Goal: Task Accomplishment & Management: Manage account settings

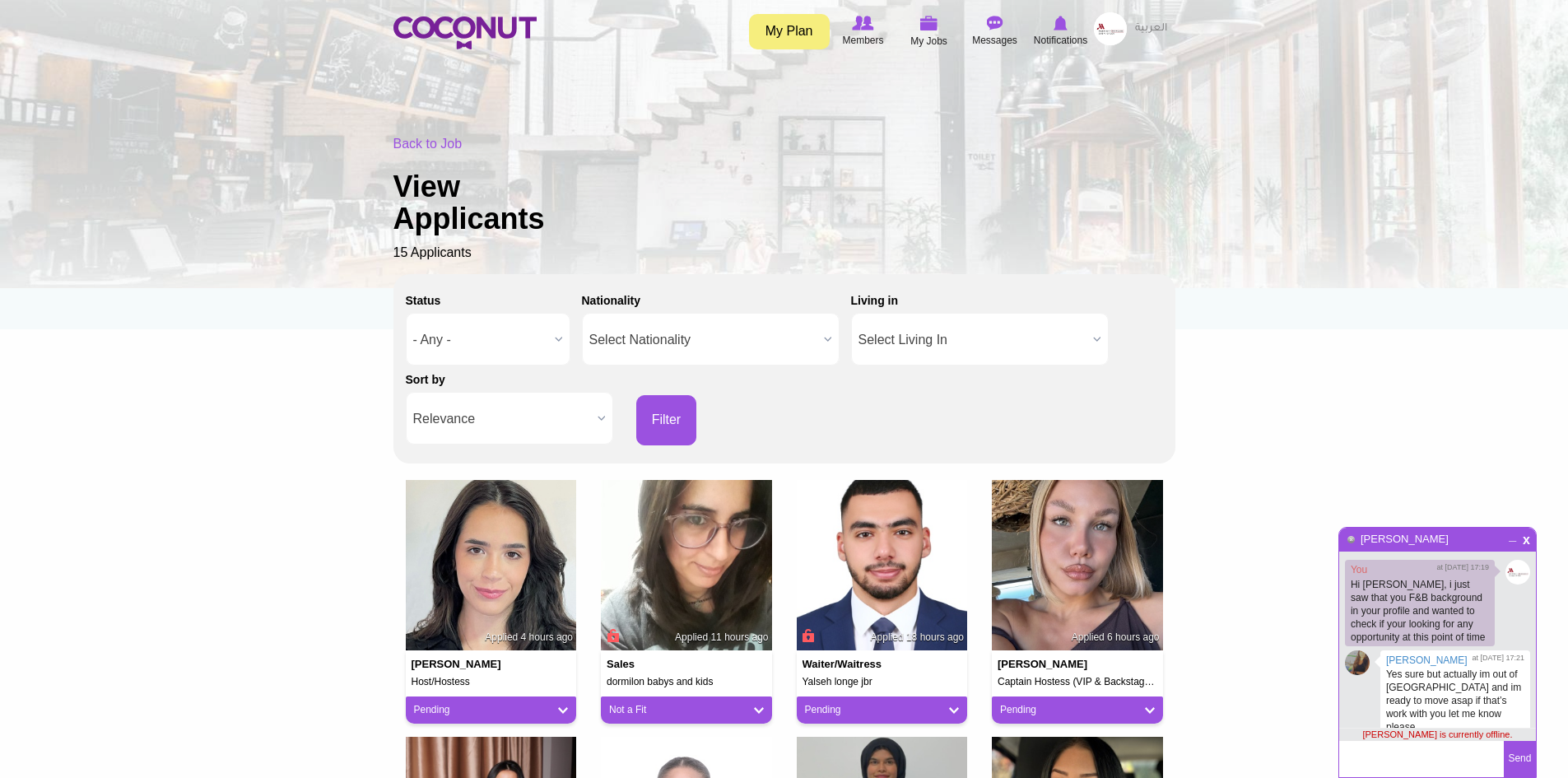
scroll to position [156, 0]
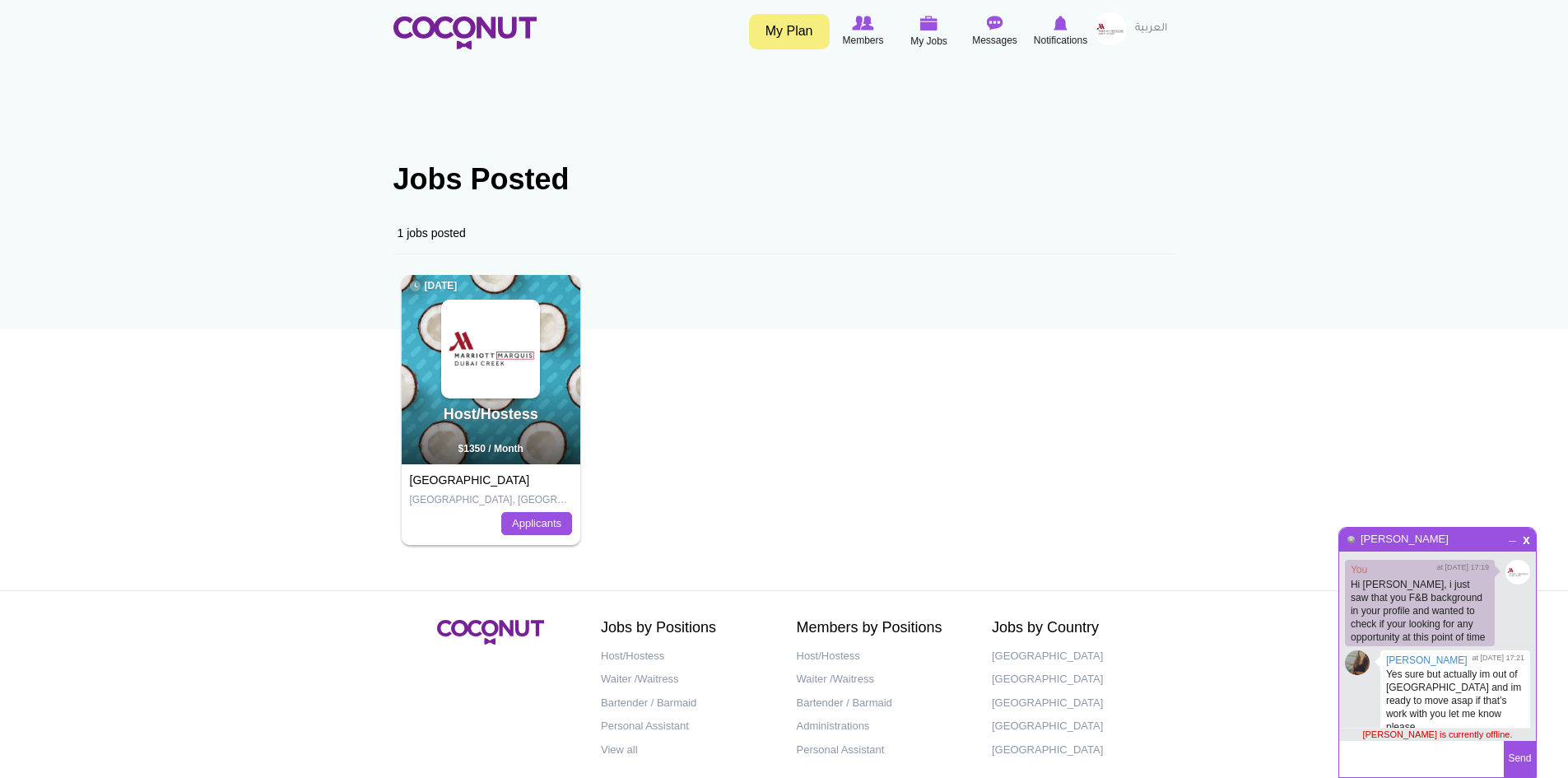
scroll to position [156, 0]
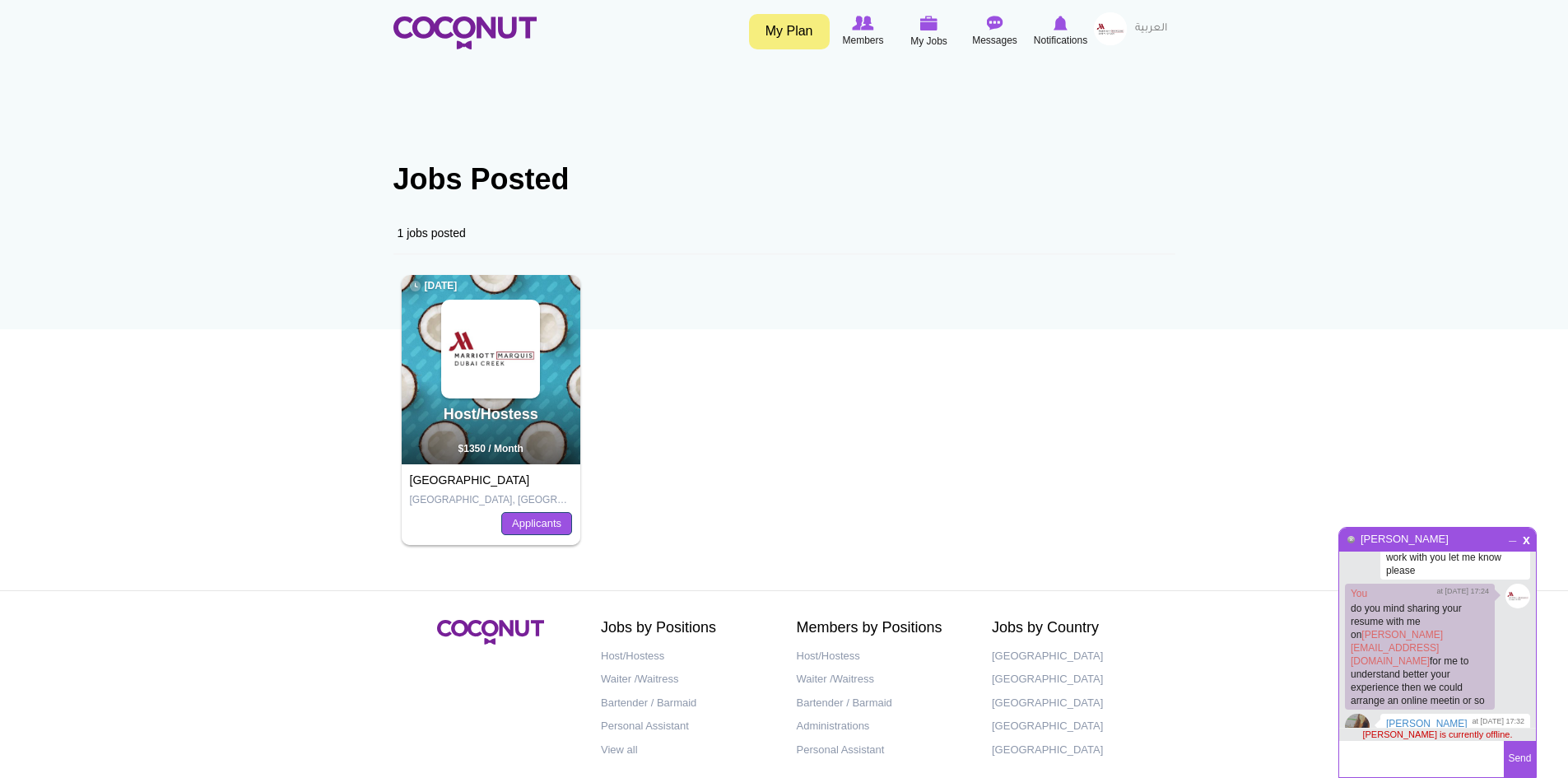
click at [538, 522] on link "Applicants" at bounding box center [536, 523] width 71 height 23
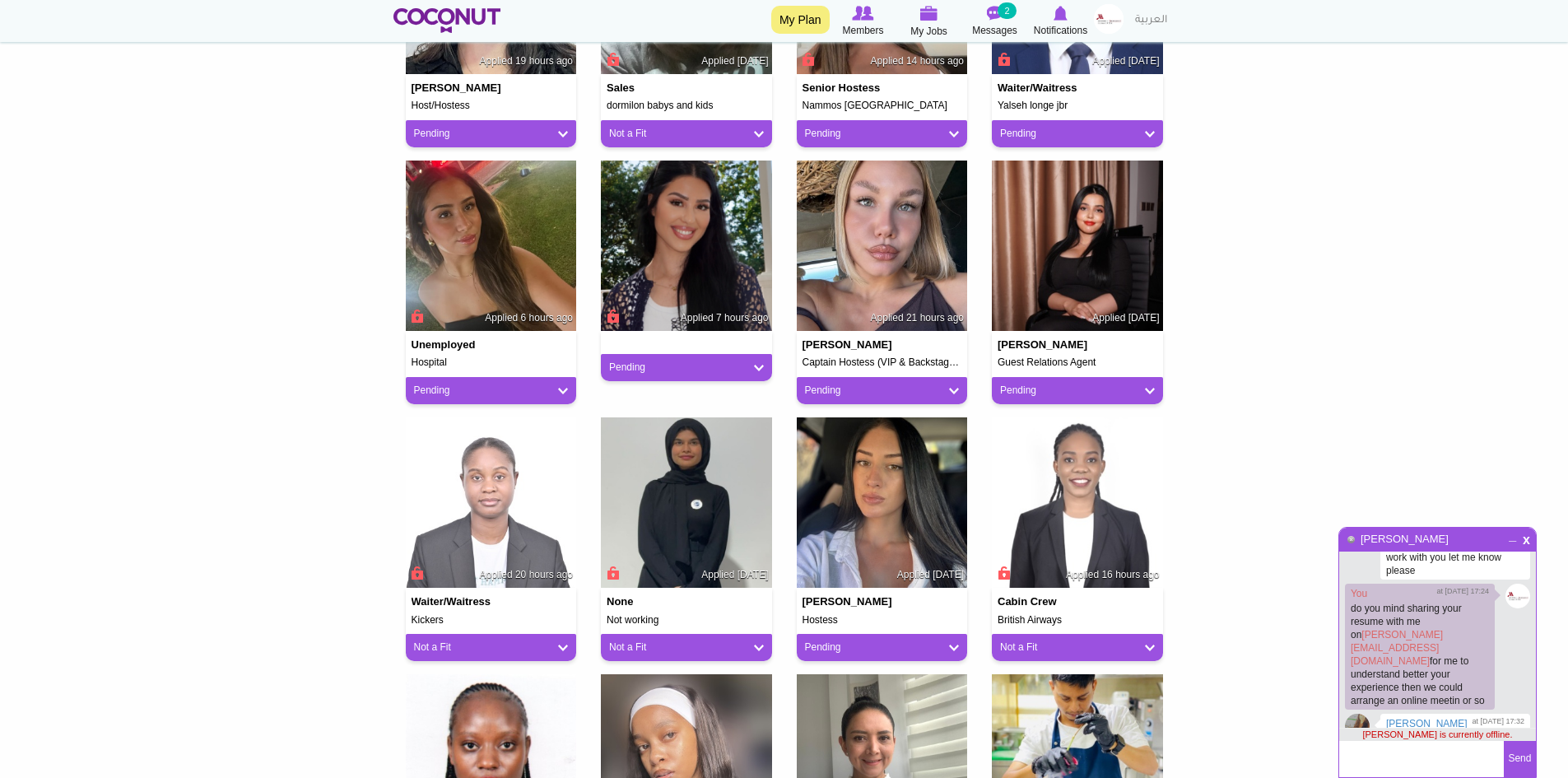
scroll to position [493, 0]
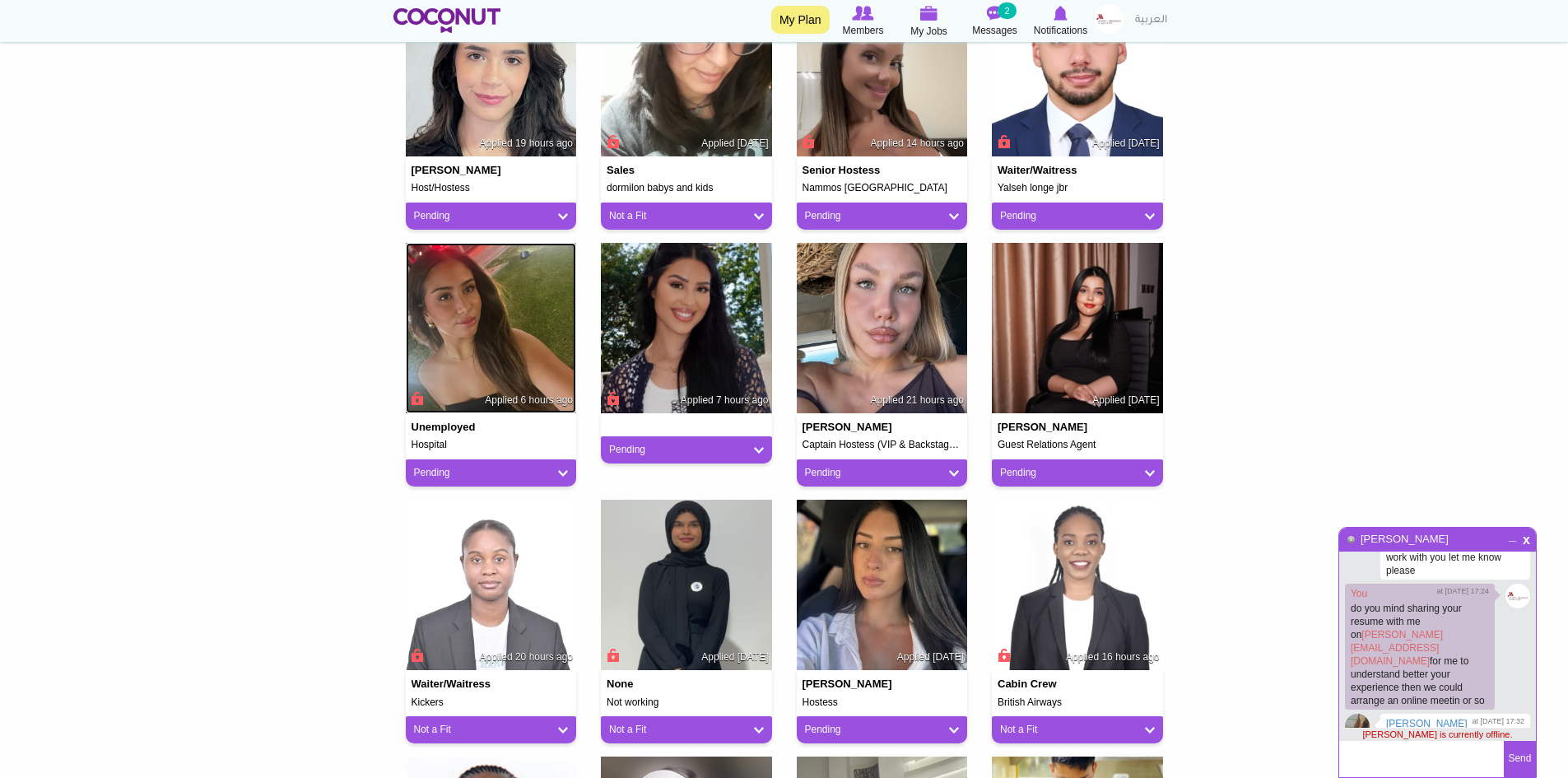
click at [493, 327] on img at bounding box center [491, 328] width 171 height 171
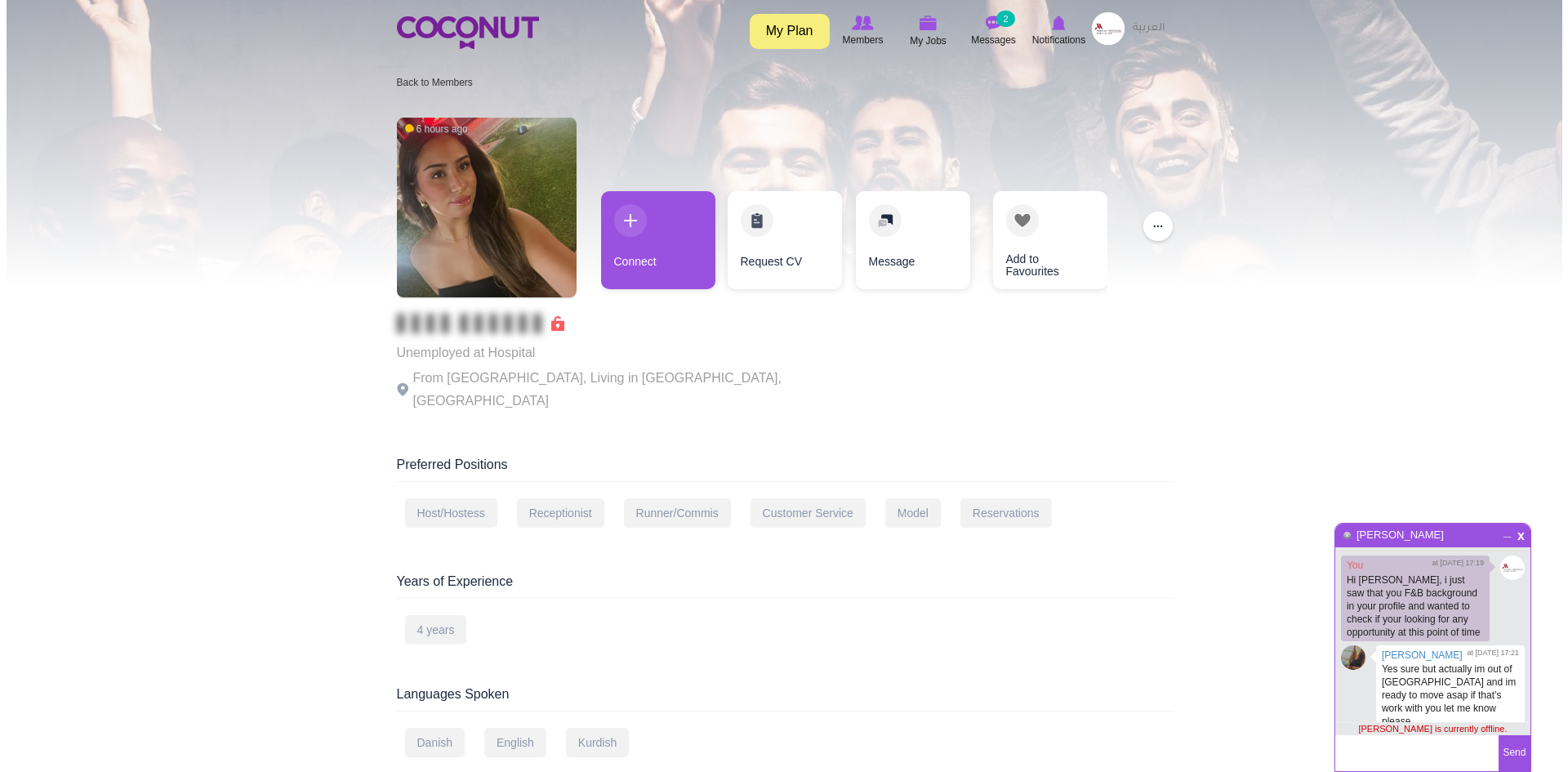
scroll to position [155, 0]
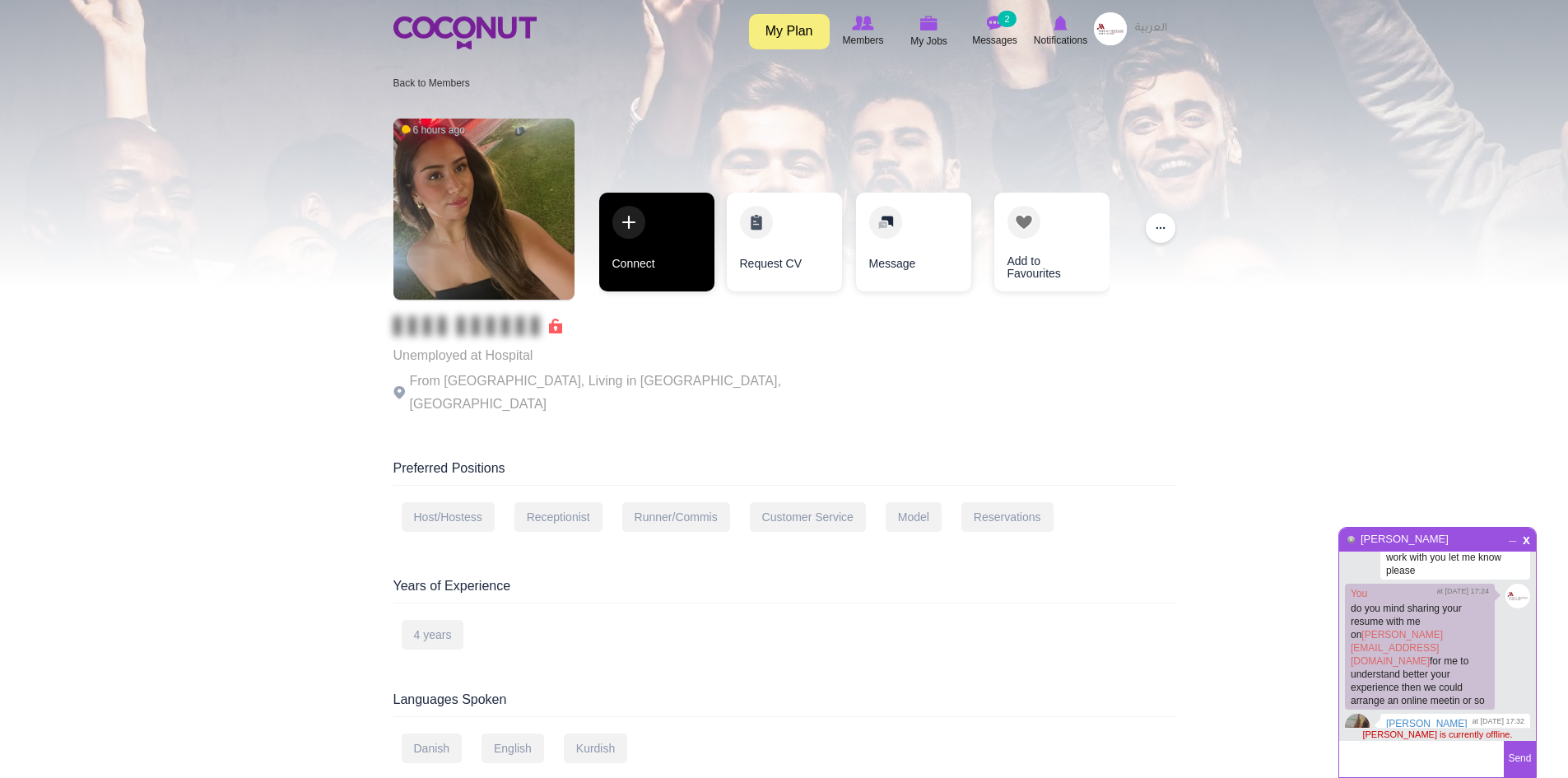
click at [638, 260] on link "Connect" at bounding box center [657, 242] width 116 height 98
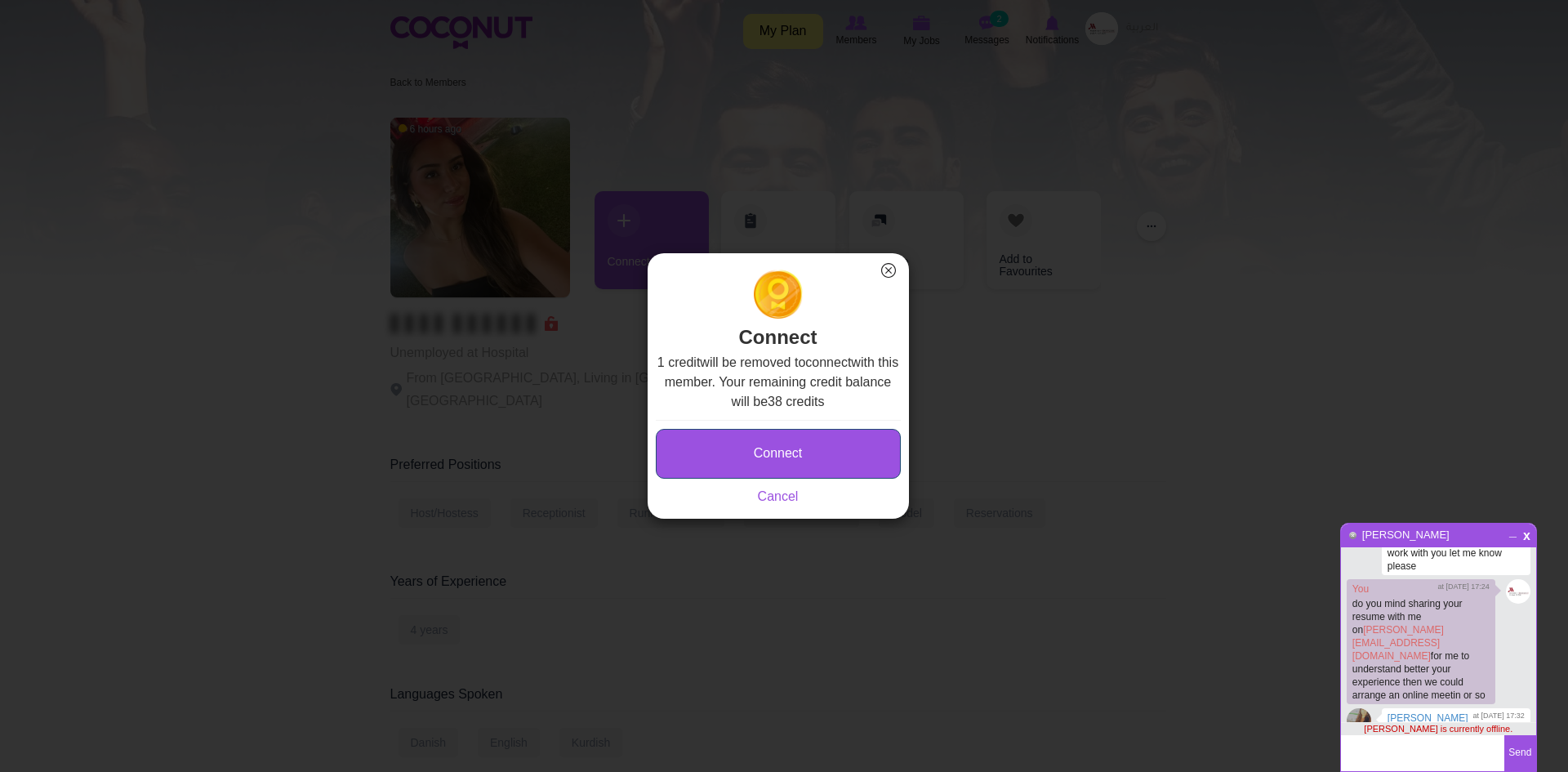
click at [775, 463] on button "Connect" at bounding box center [778, 454] width 245 height 50
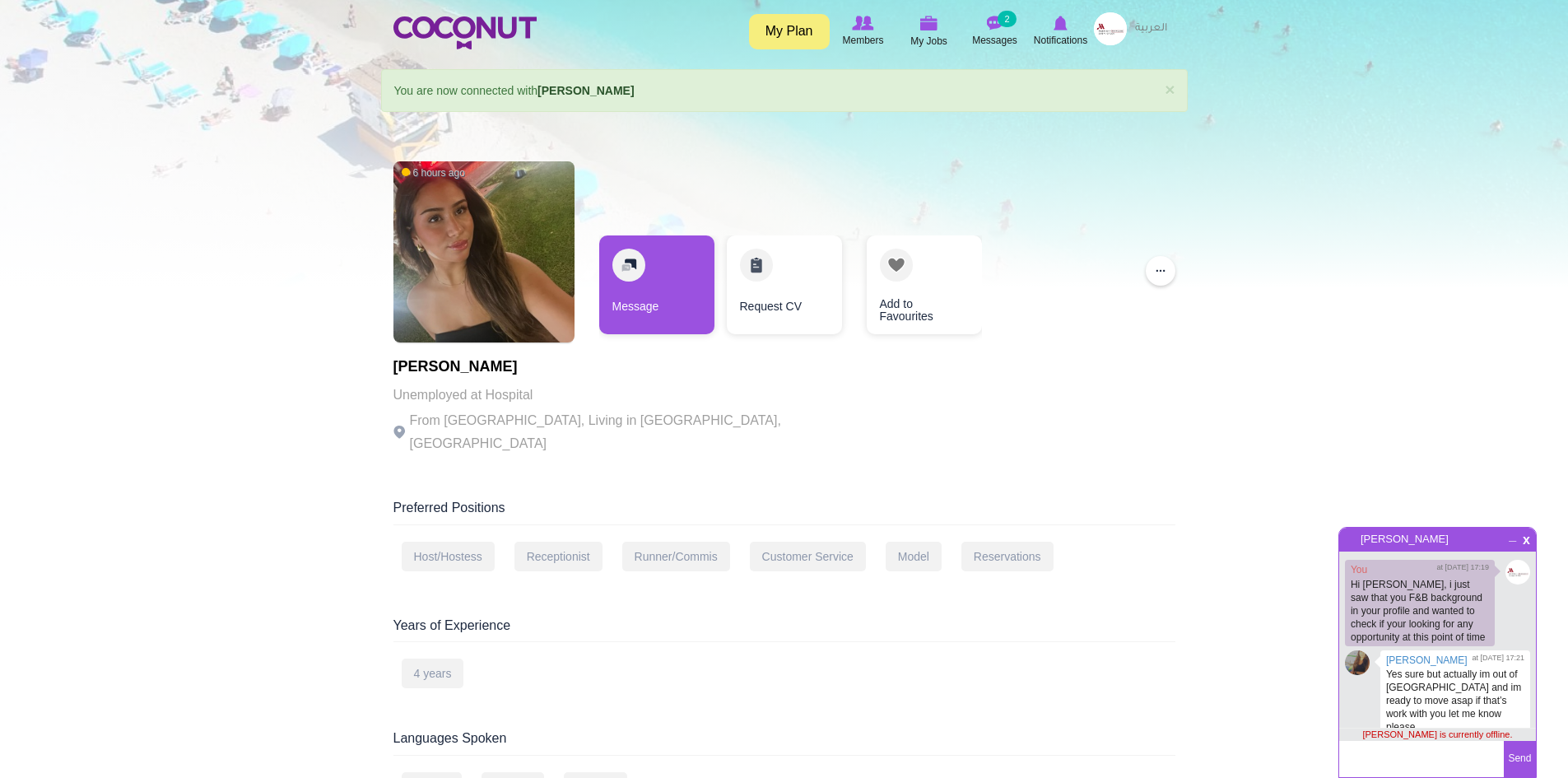
scroll to position [156, 0]
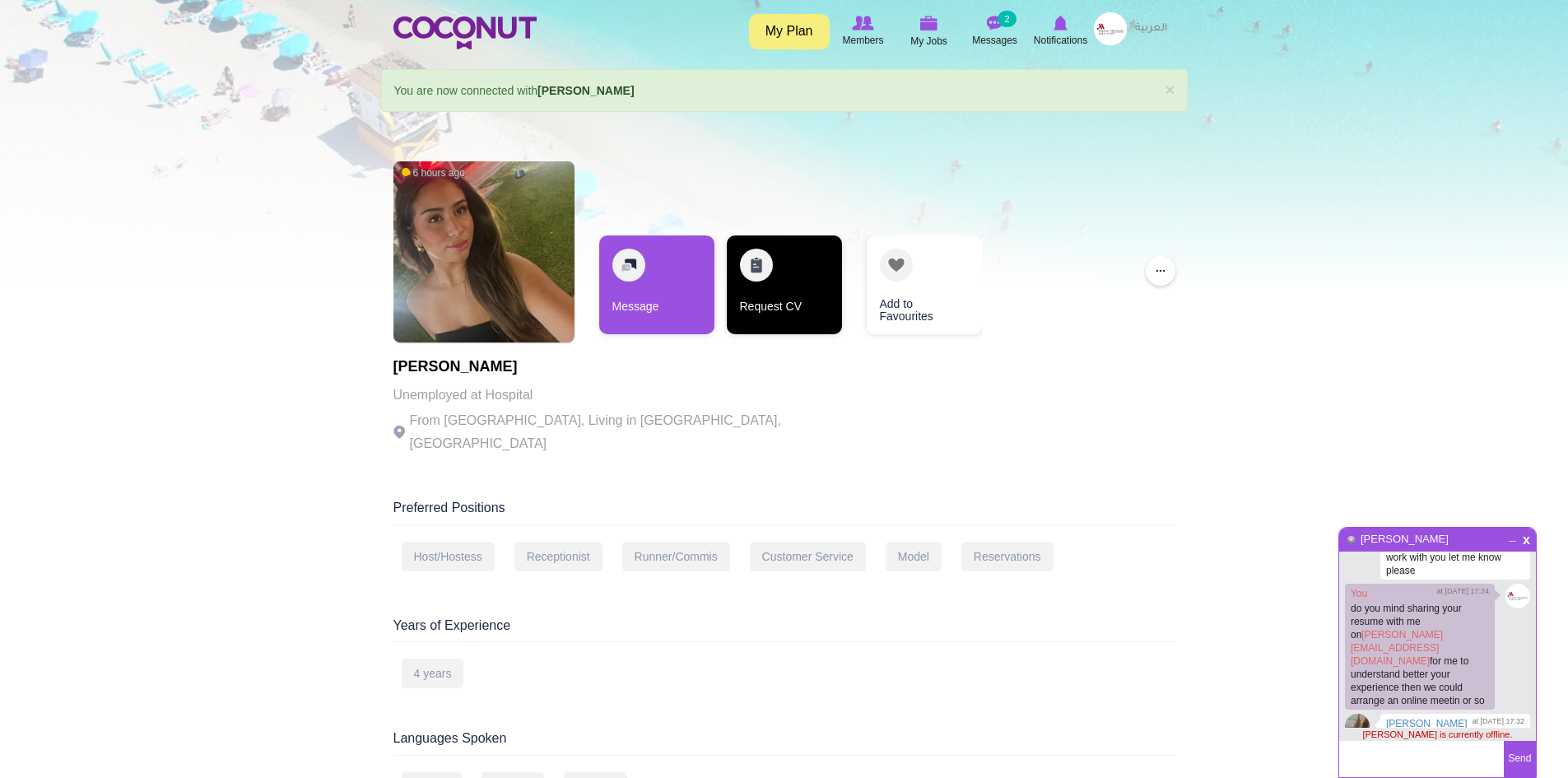
click at [776, 302] on link "Request CV" at bounding box center [784, 285] width 116 height 98
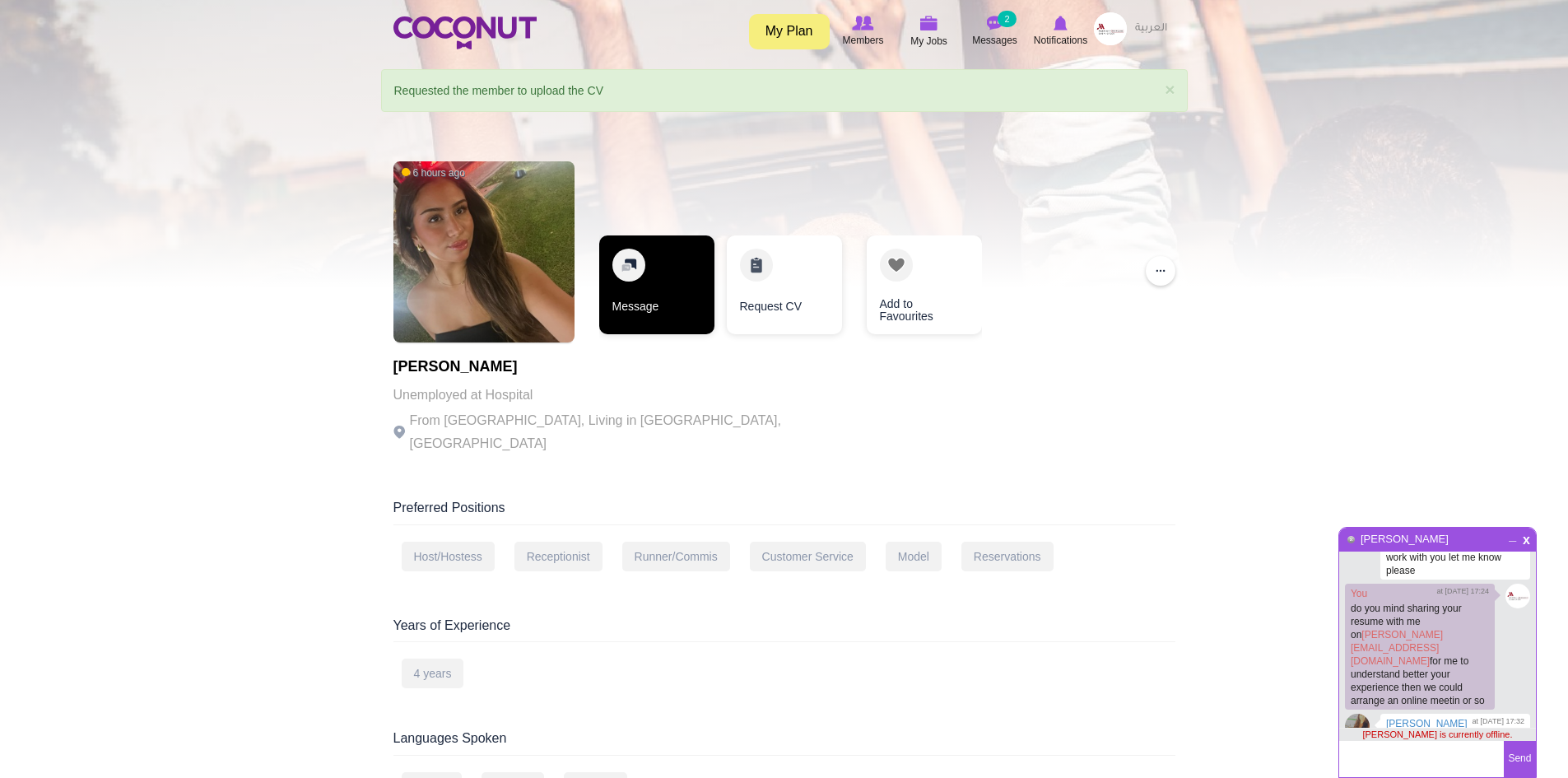
click at [668, 313] on link "Message" at bounding box center [657, 285] width 116 height 98
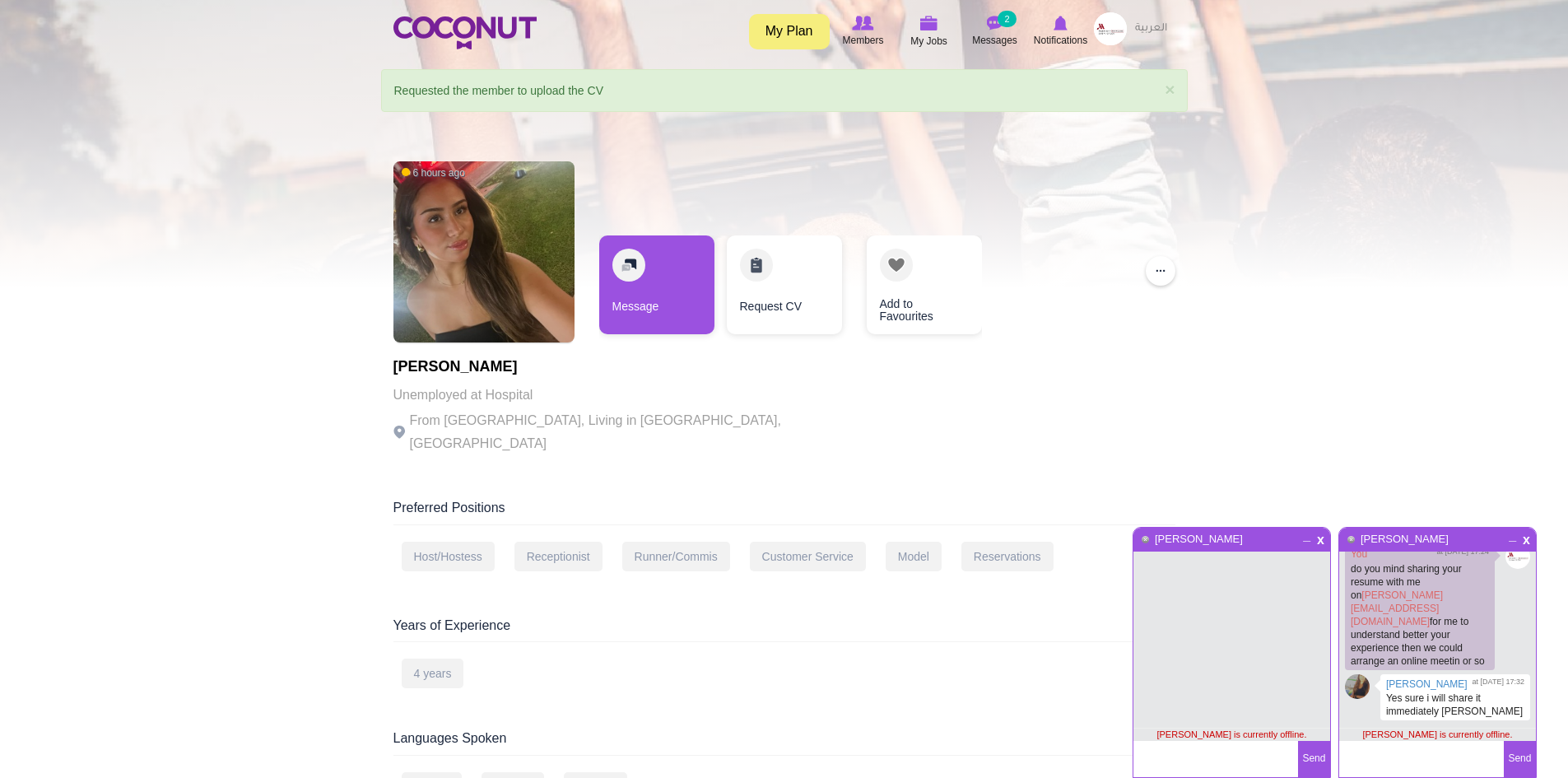
scroll to position [156, 0]
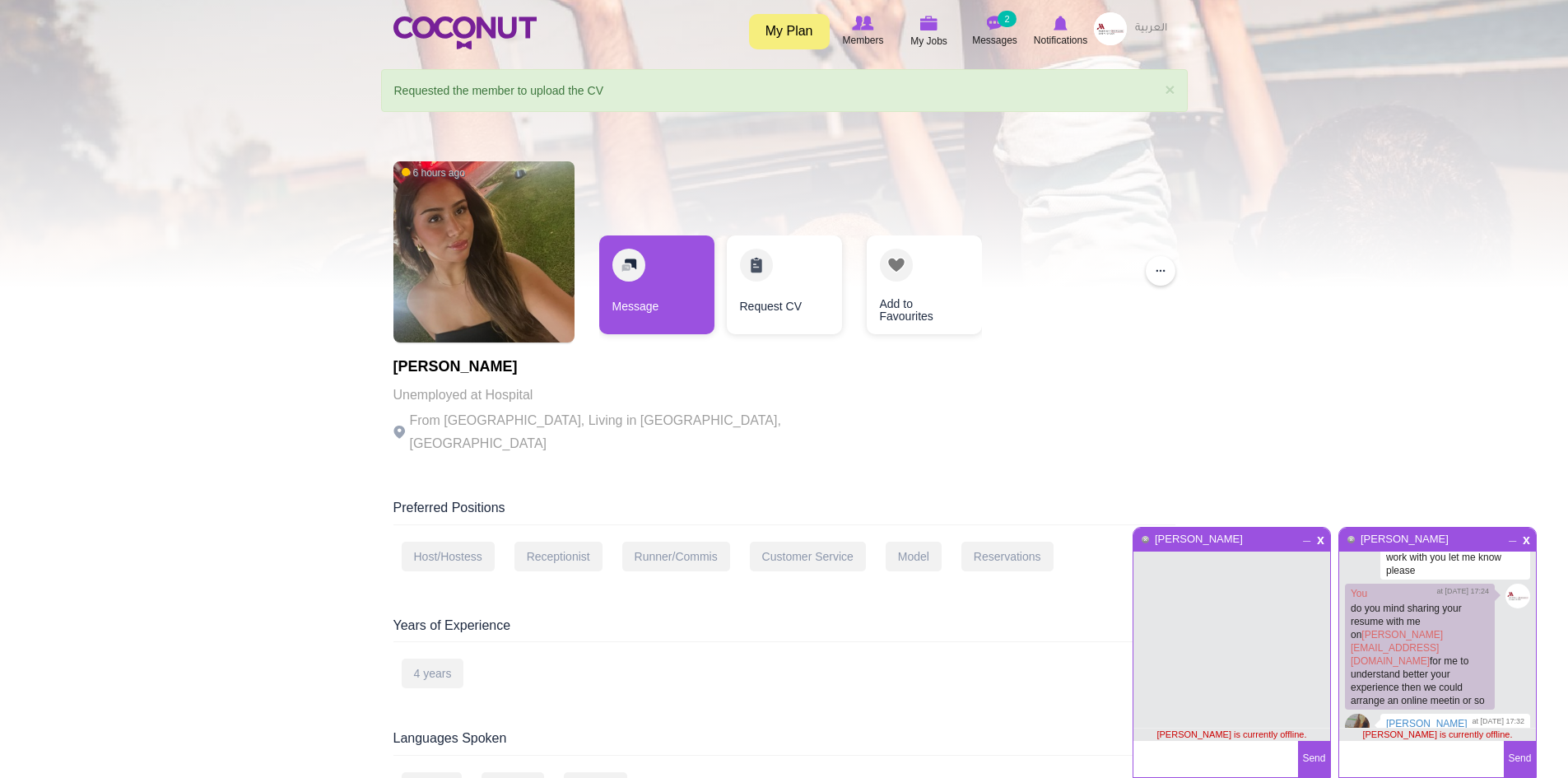
click at [1196, 758] on textarea at bounding box center [1215, 759] width 165 height 36
type textarea "Hi Doaa,"
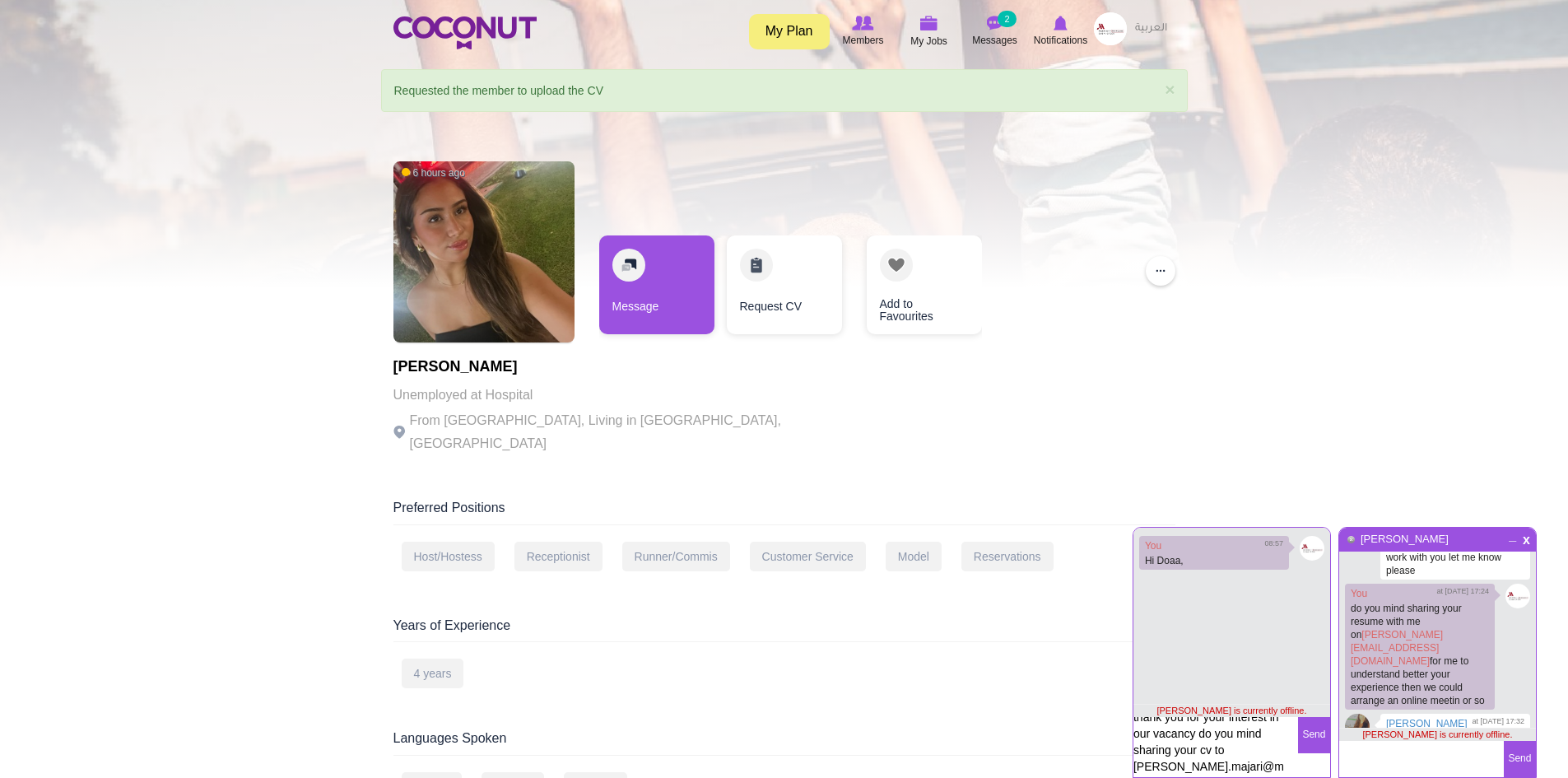
scroll to position [0, 0]
type textarea "thank you for your interest in our vacancy do you mind sharing your cv to samer…"
click at [1311, 734] on button "Send" at bounding box center [1314, 731] width 32 height 36
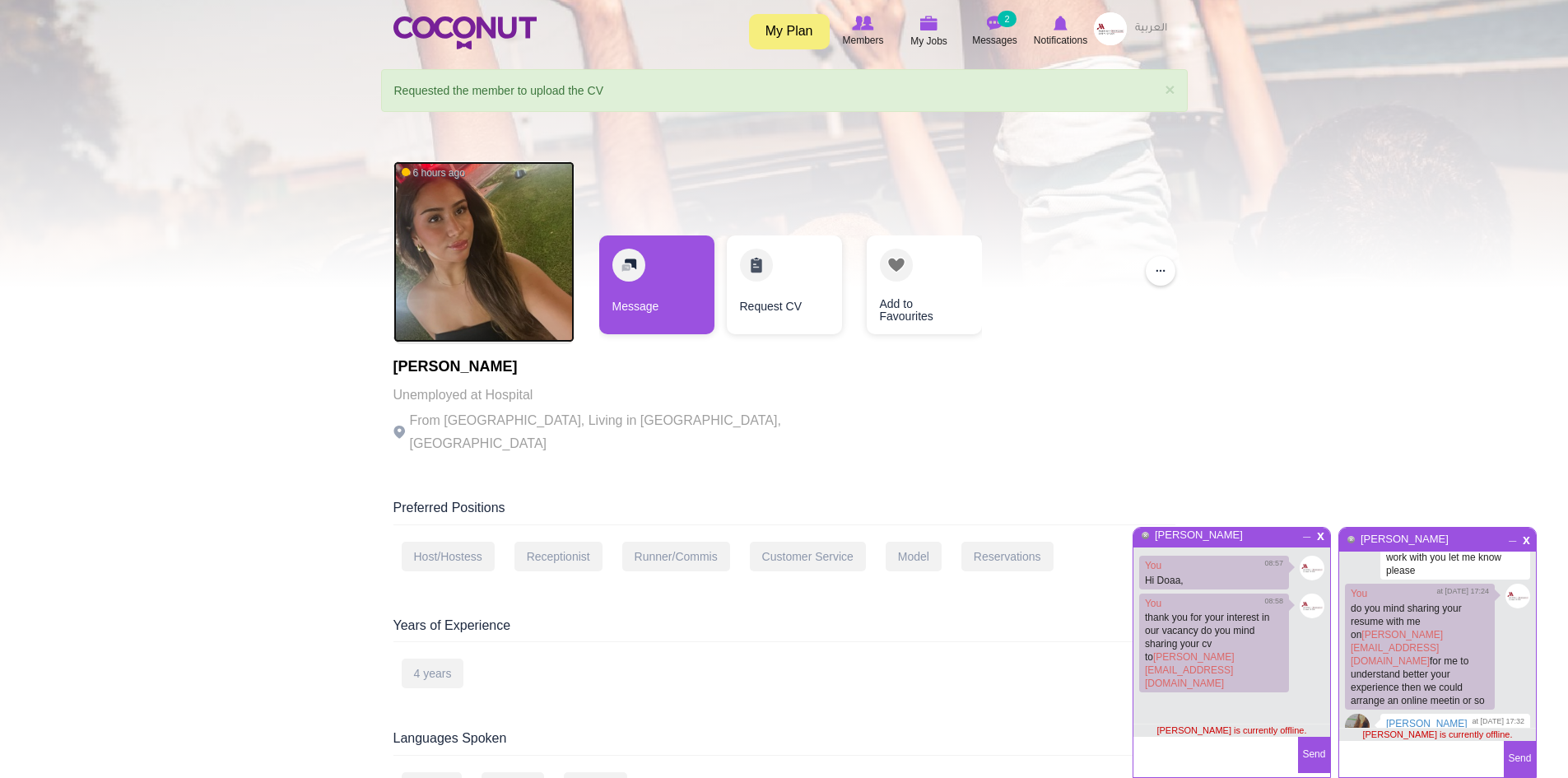
click at [448, 260] on img at bounding box center [484, 252] width 181 height 181
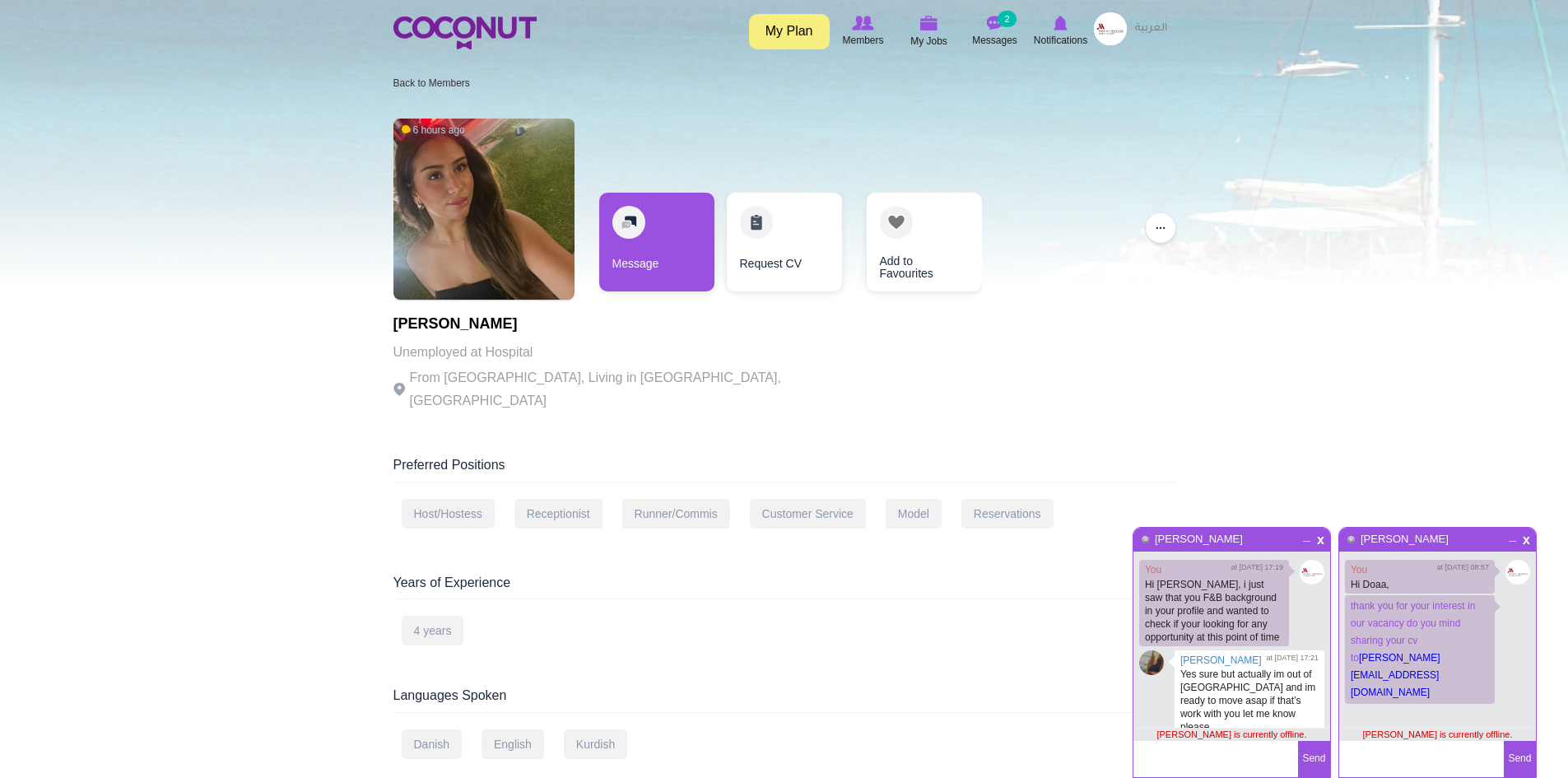
scroll to position [156, 0]
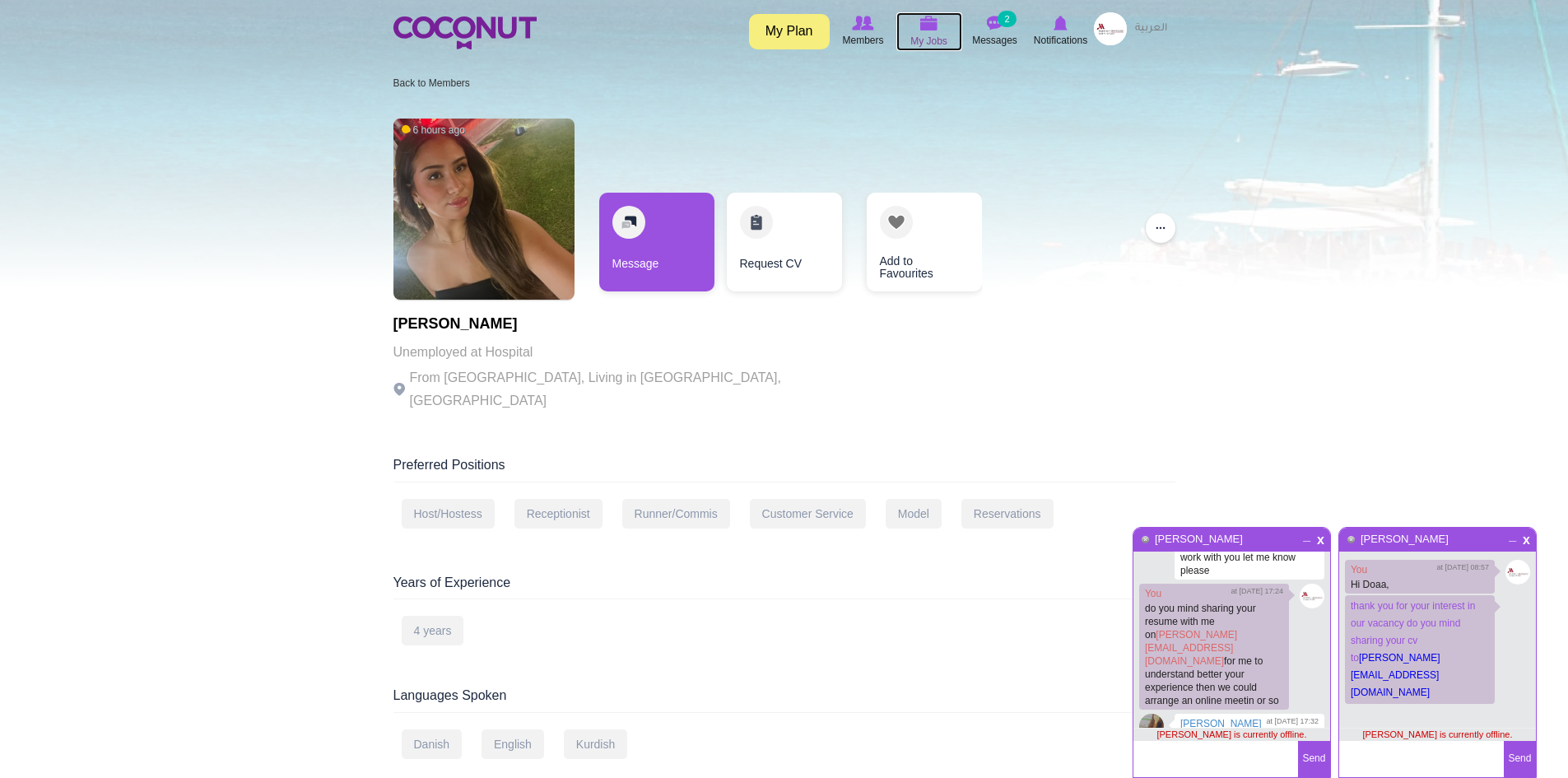
click at [920, 28] on img at bounding box center [929, 22] width 18 height 15
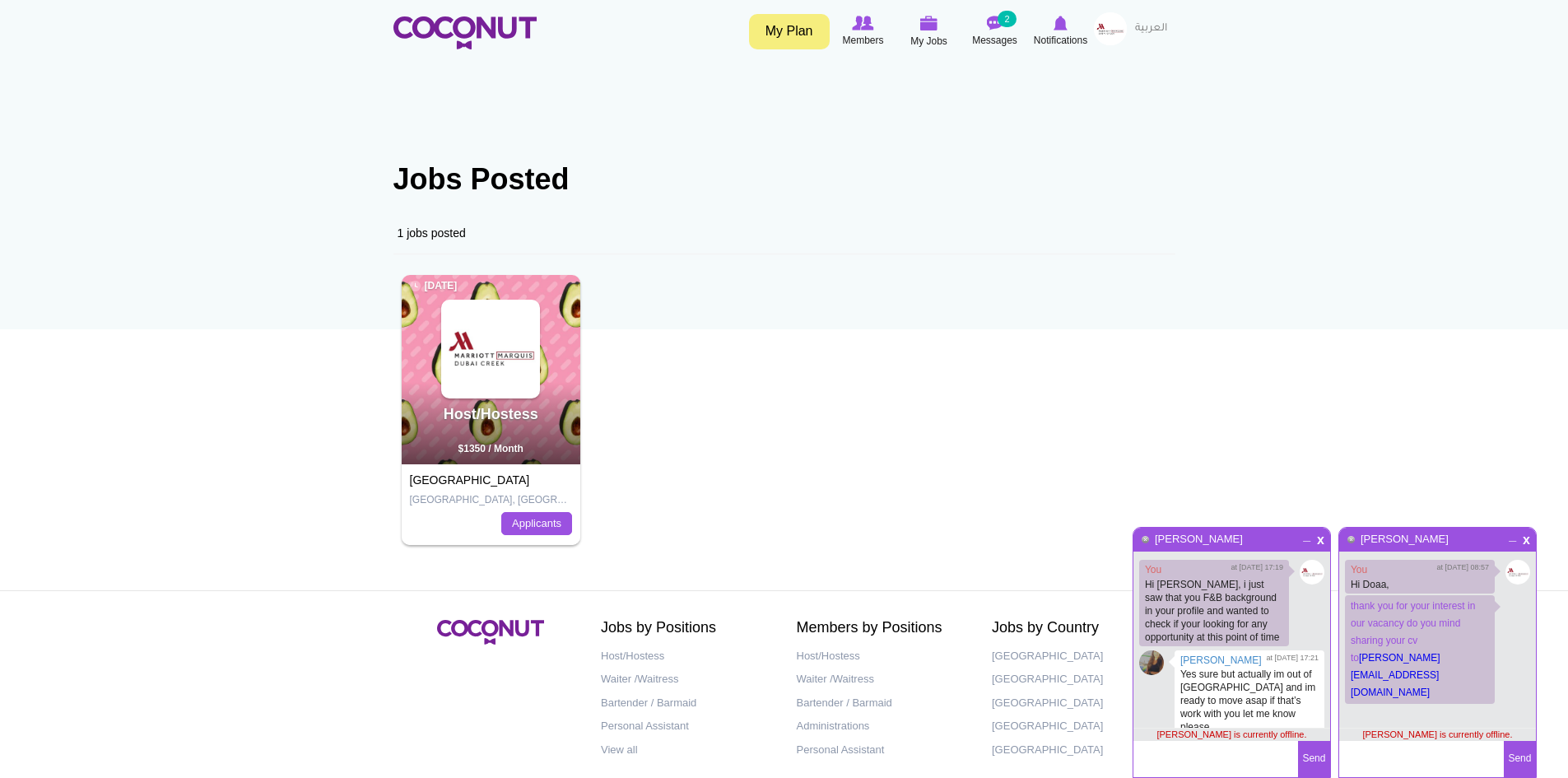
scroll to position [156, 0]
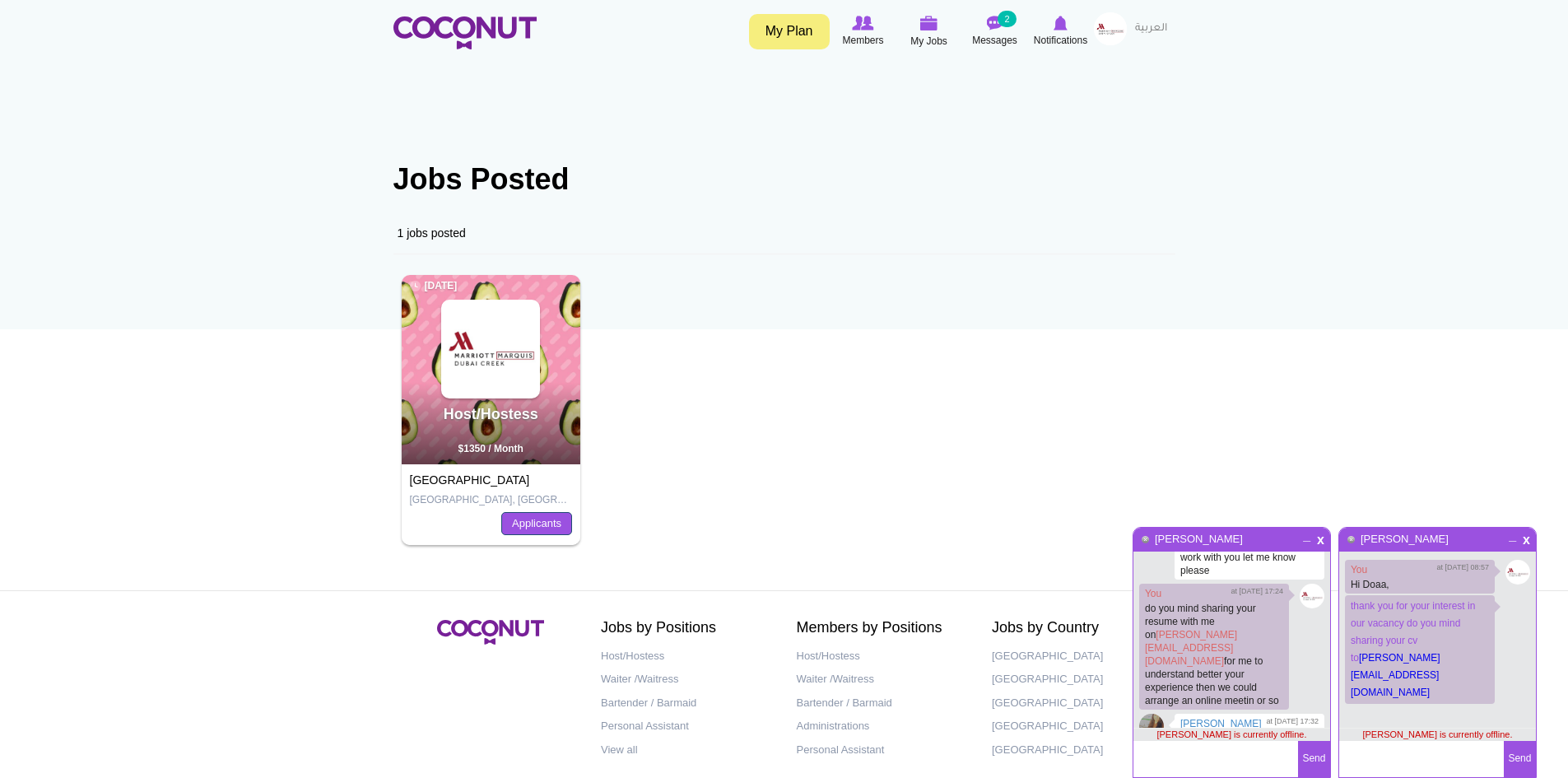
click at [541, 523] on link "Applicants" at bounding box center [536, 523] width 71 height 23
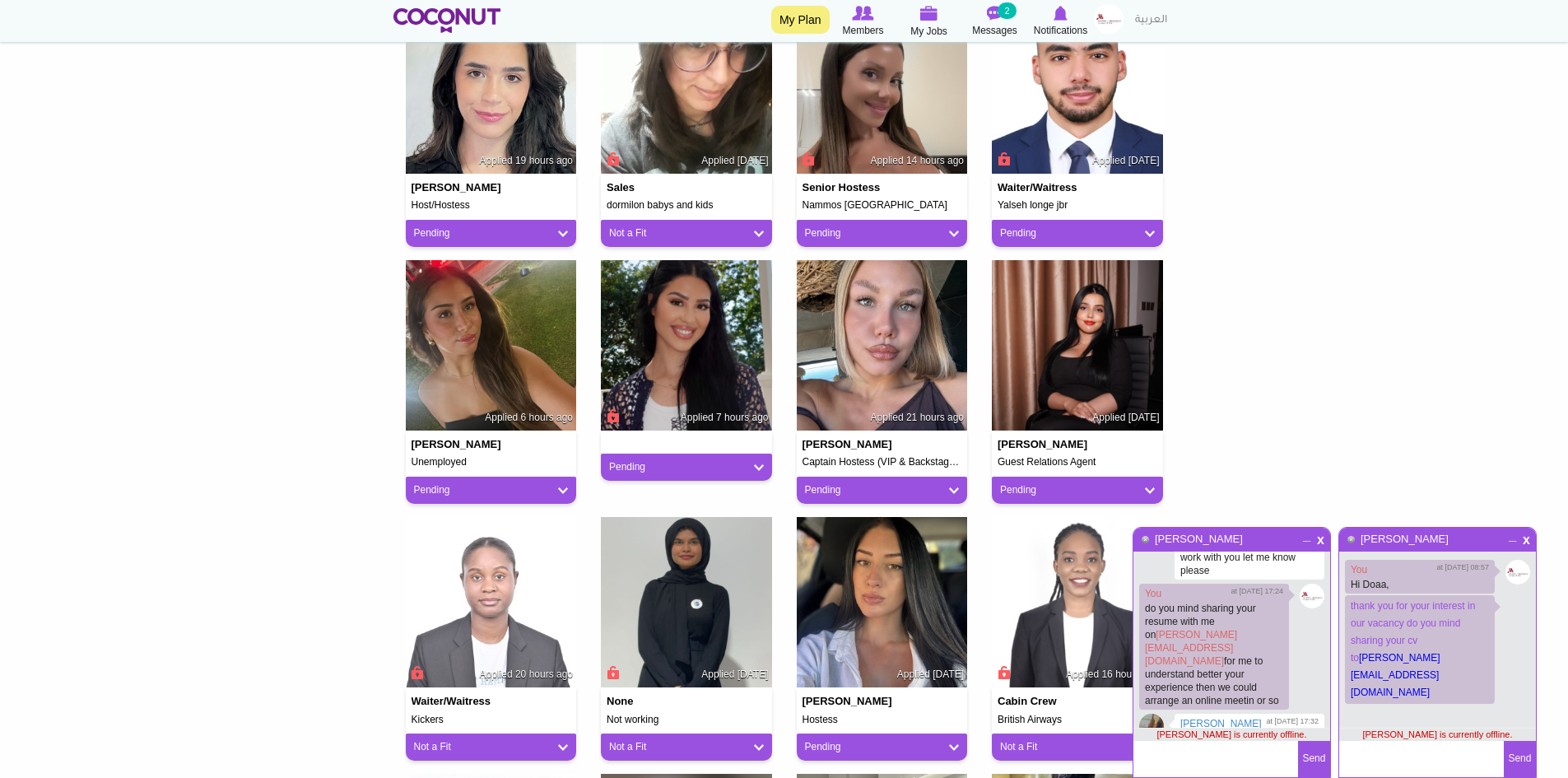
scroll to position [493, 0]
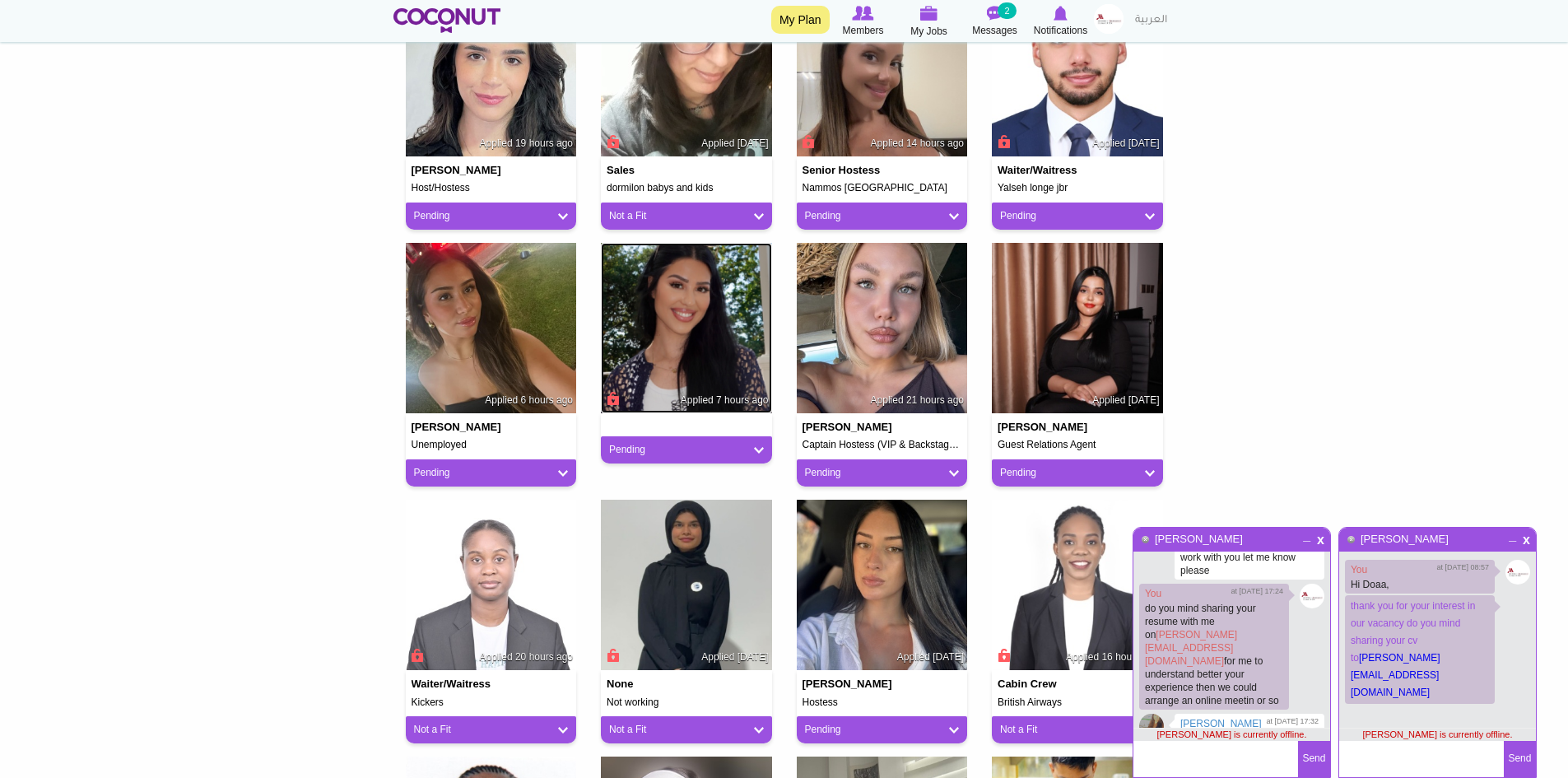
click at [671, 351] on img at bounding box center [686, 328] width 171 height 171
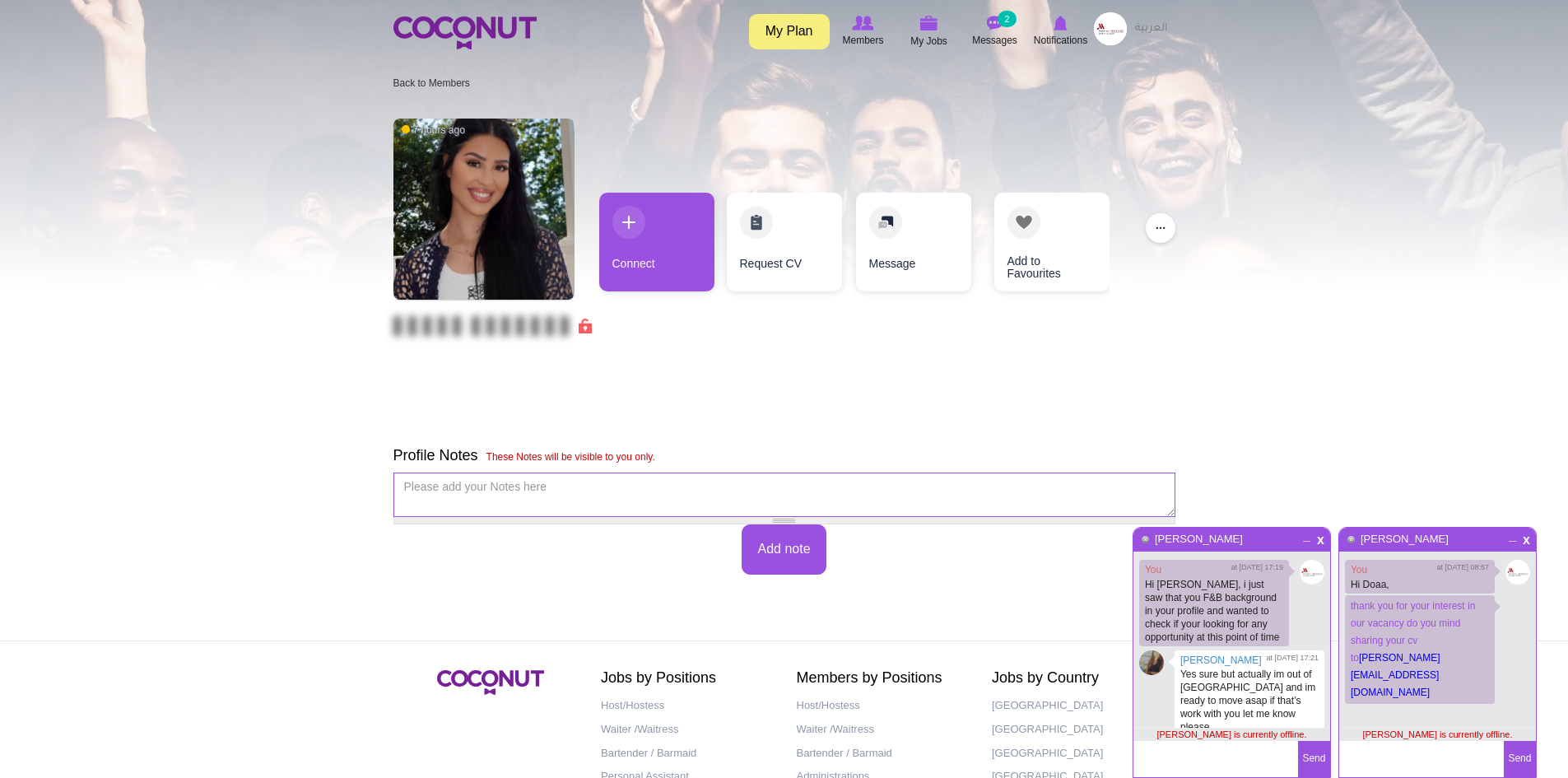
scroll to position [156, 0]
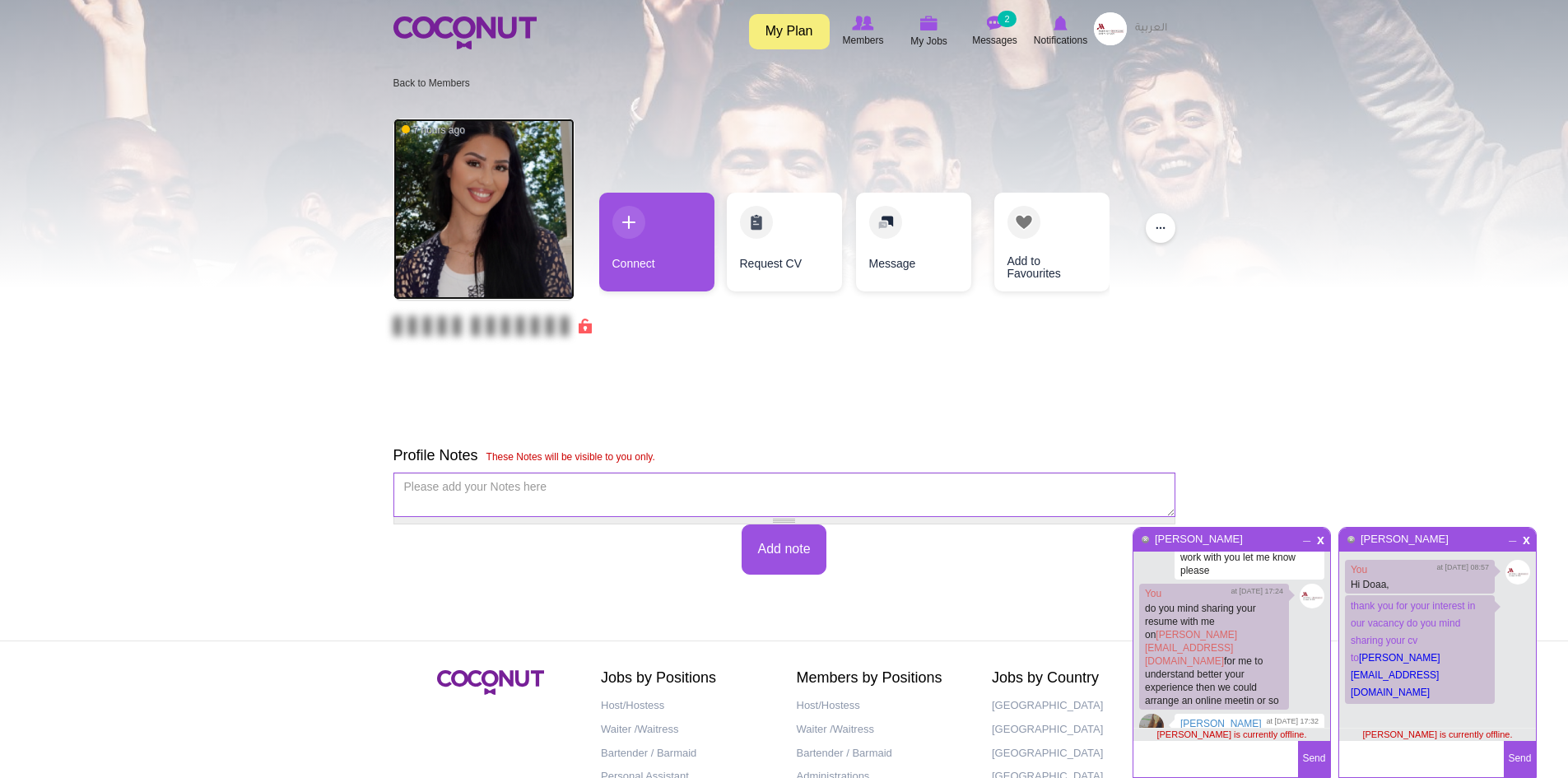
click at [492, 213] on img at bounding box center [484, 209] width 181 height 181
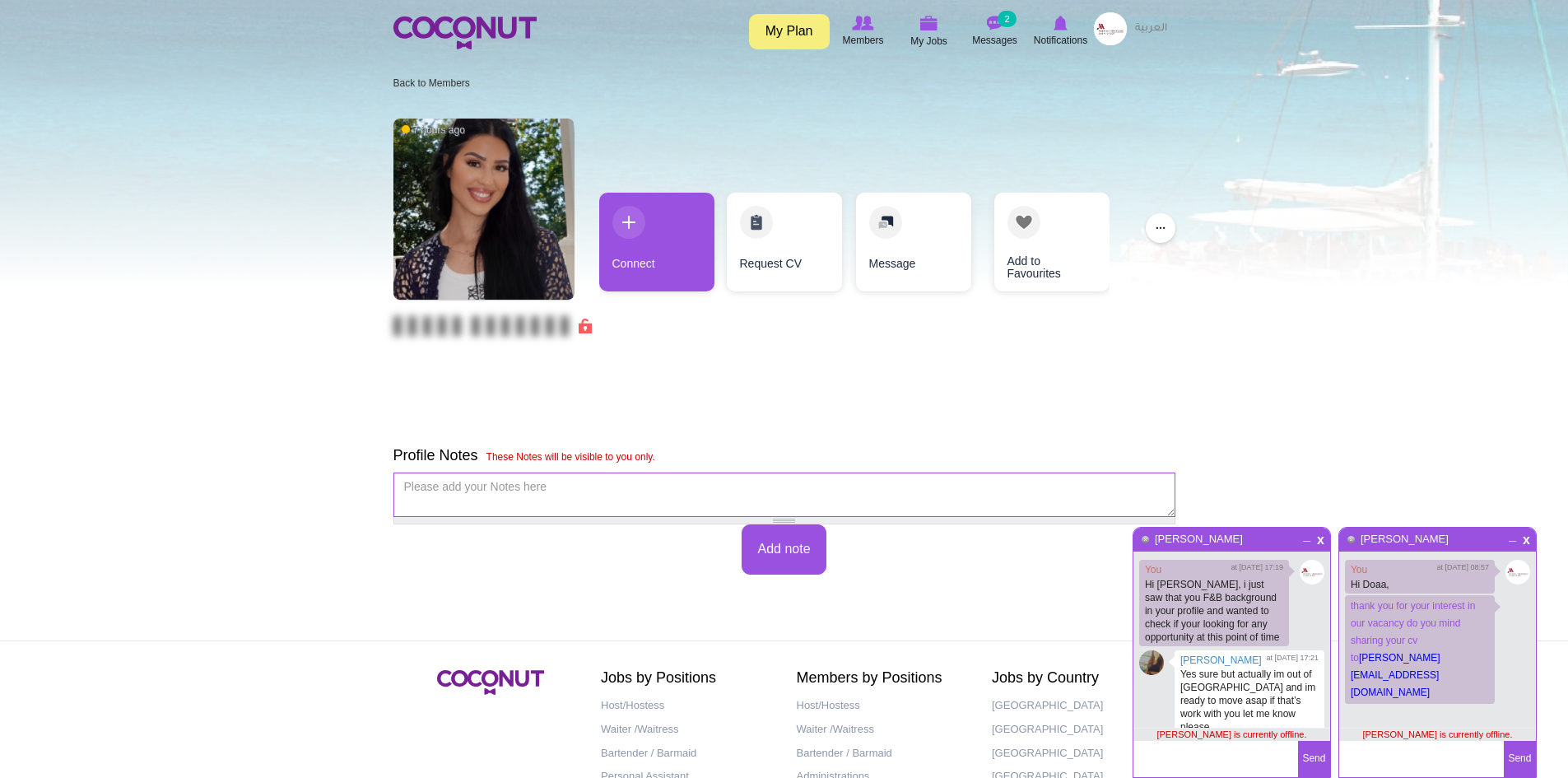
scroll to position [156, 0]
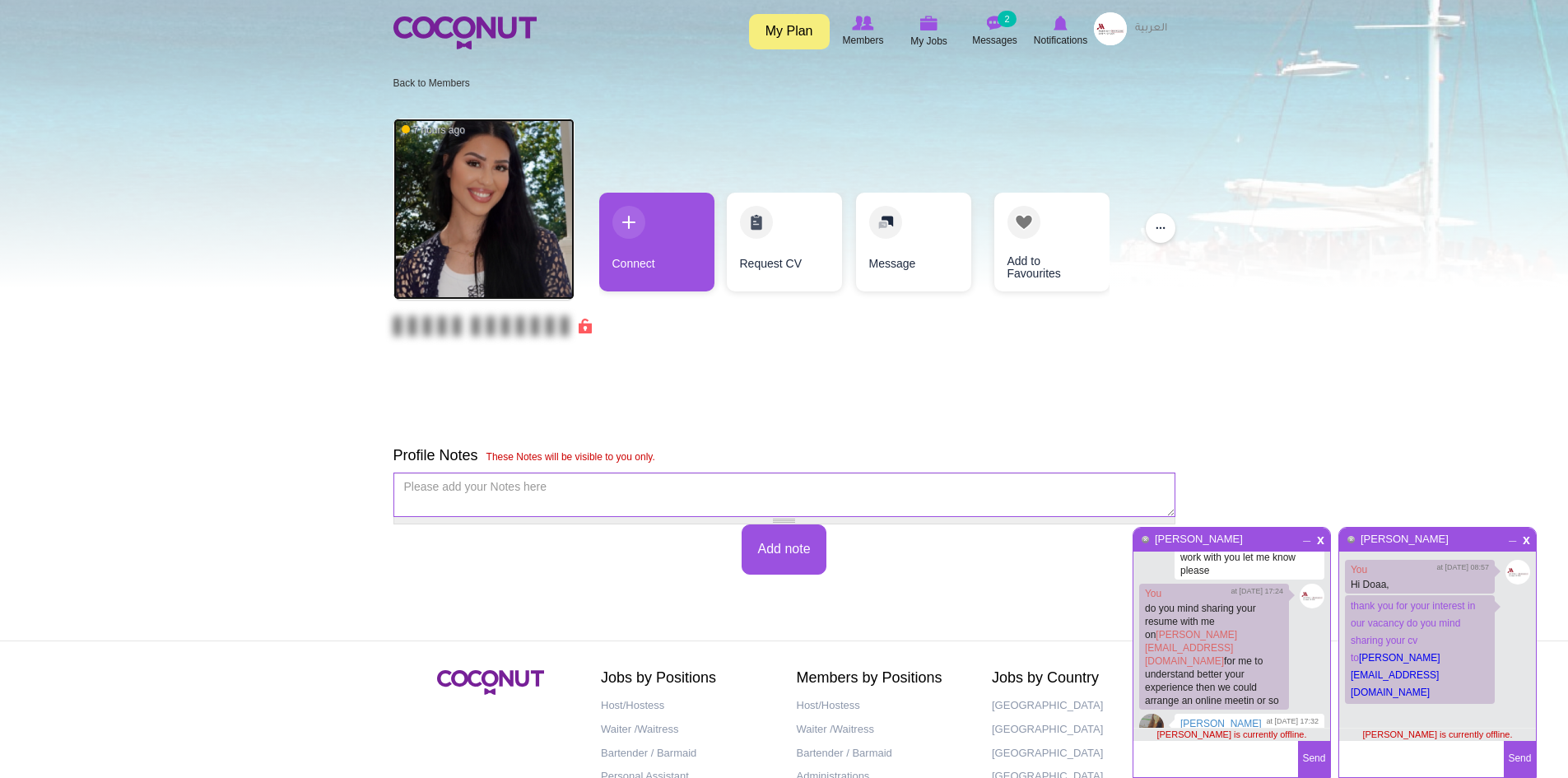
click at [455, 221] on img at bounding box center [484, 209] width 181 height 181
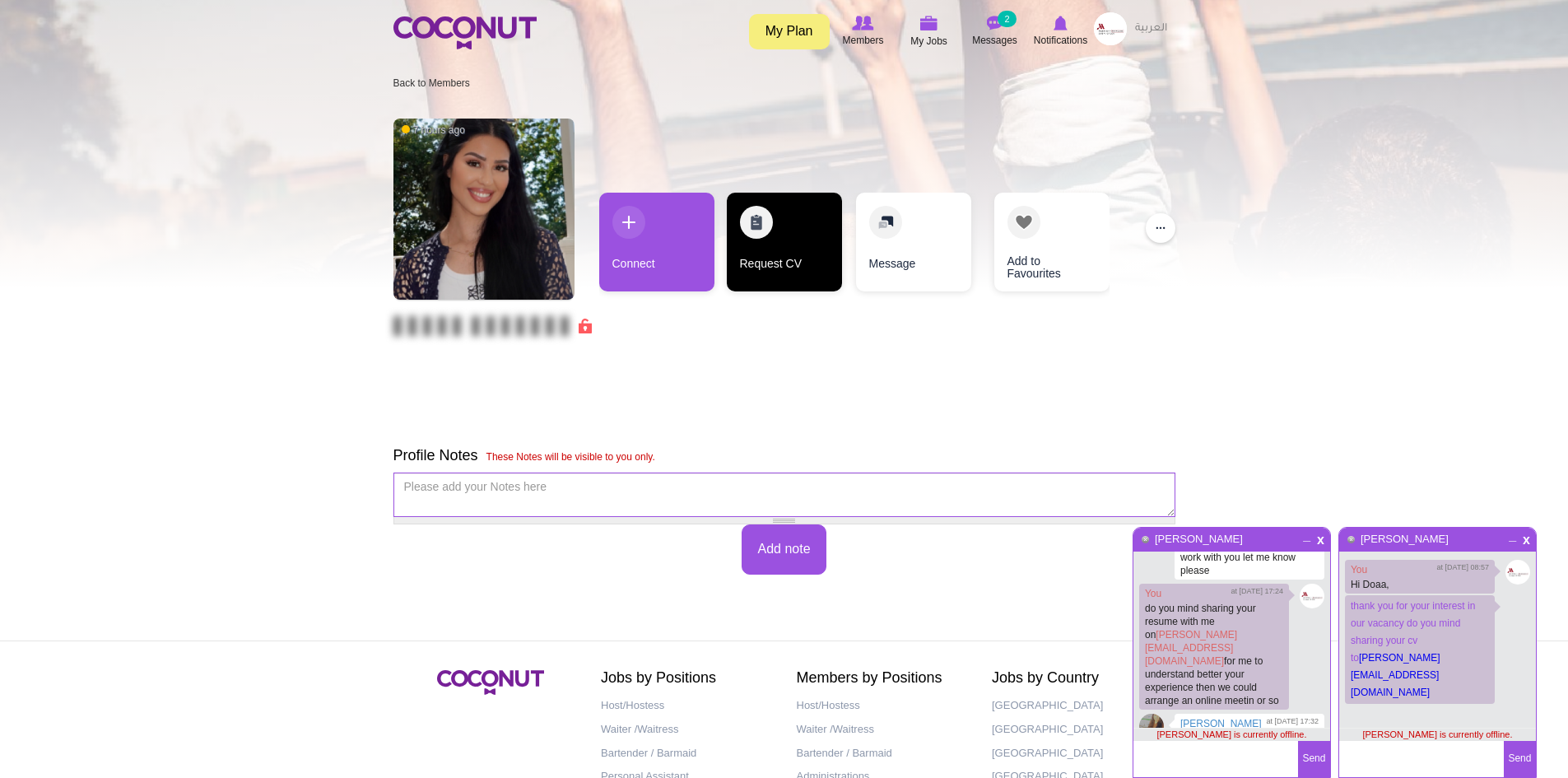
click at [780, 255] on link "Request CV" at bounding box center [784, 242] width 116 height 98
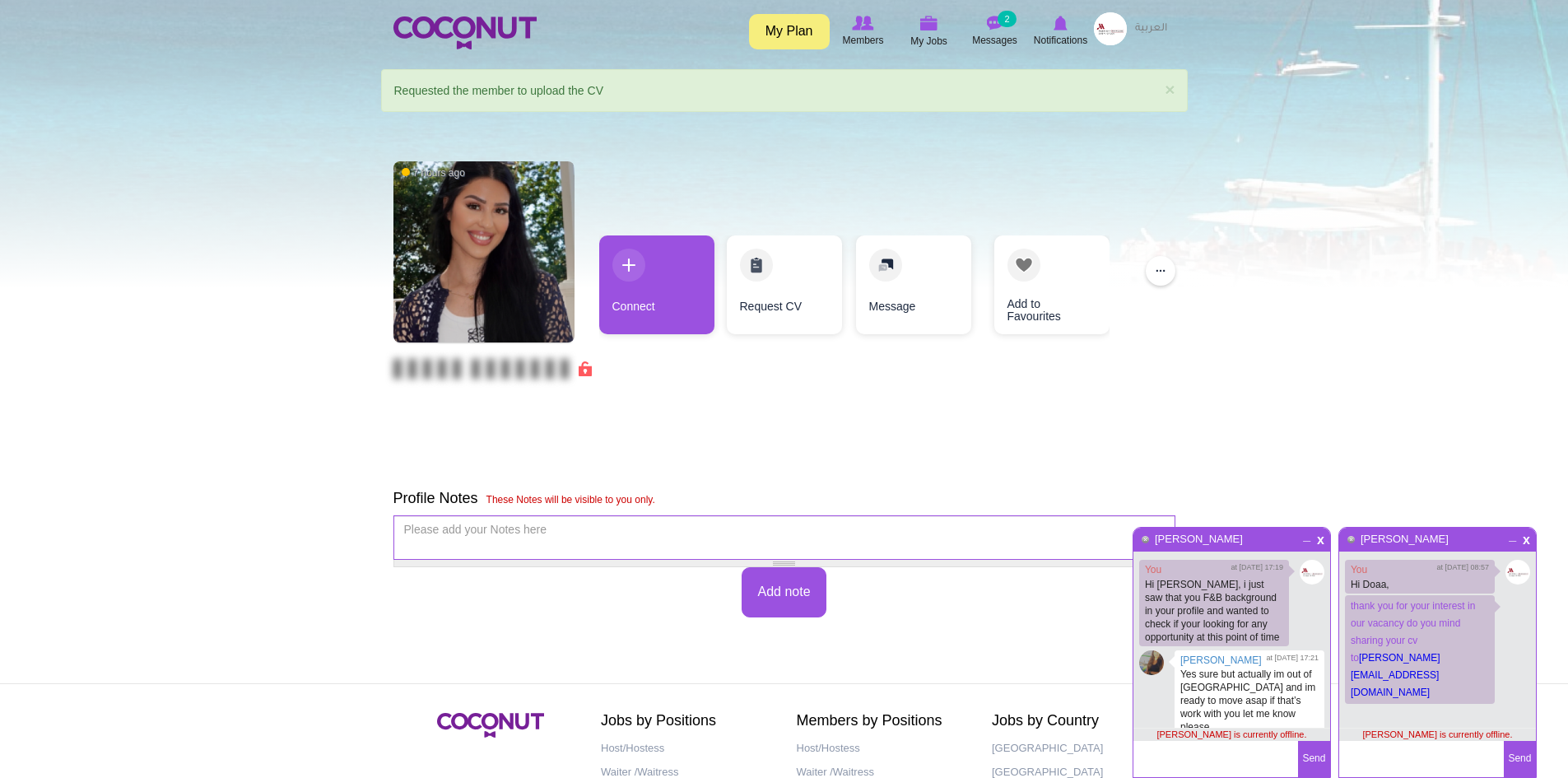
scroll to position [156, 0]
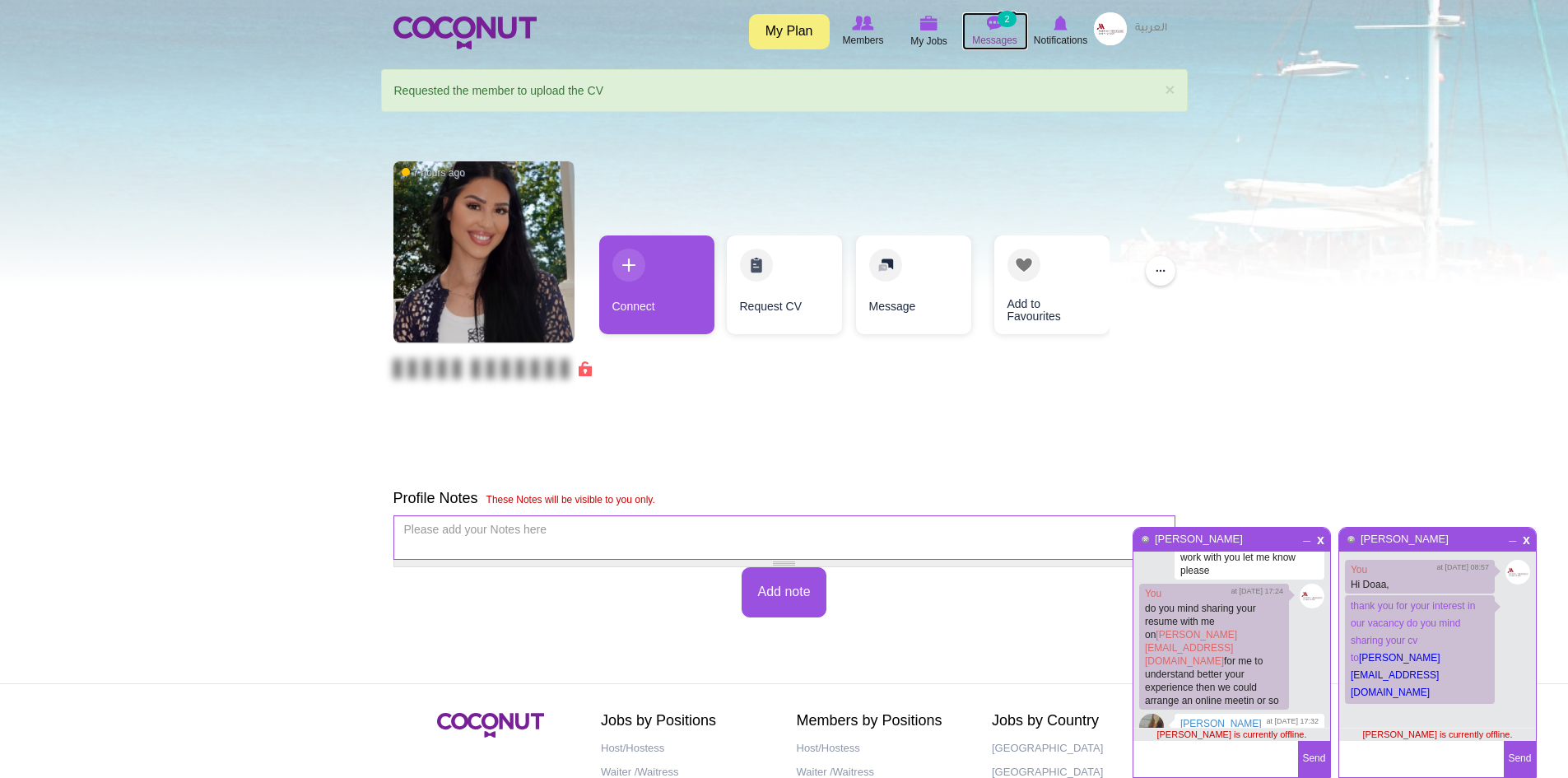
click at [991, 35] on span "Messages" at bounding box center [994, 40] width 45 height 16
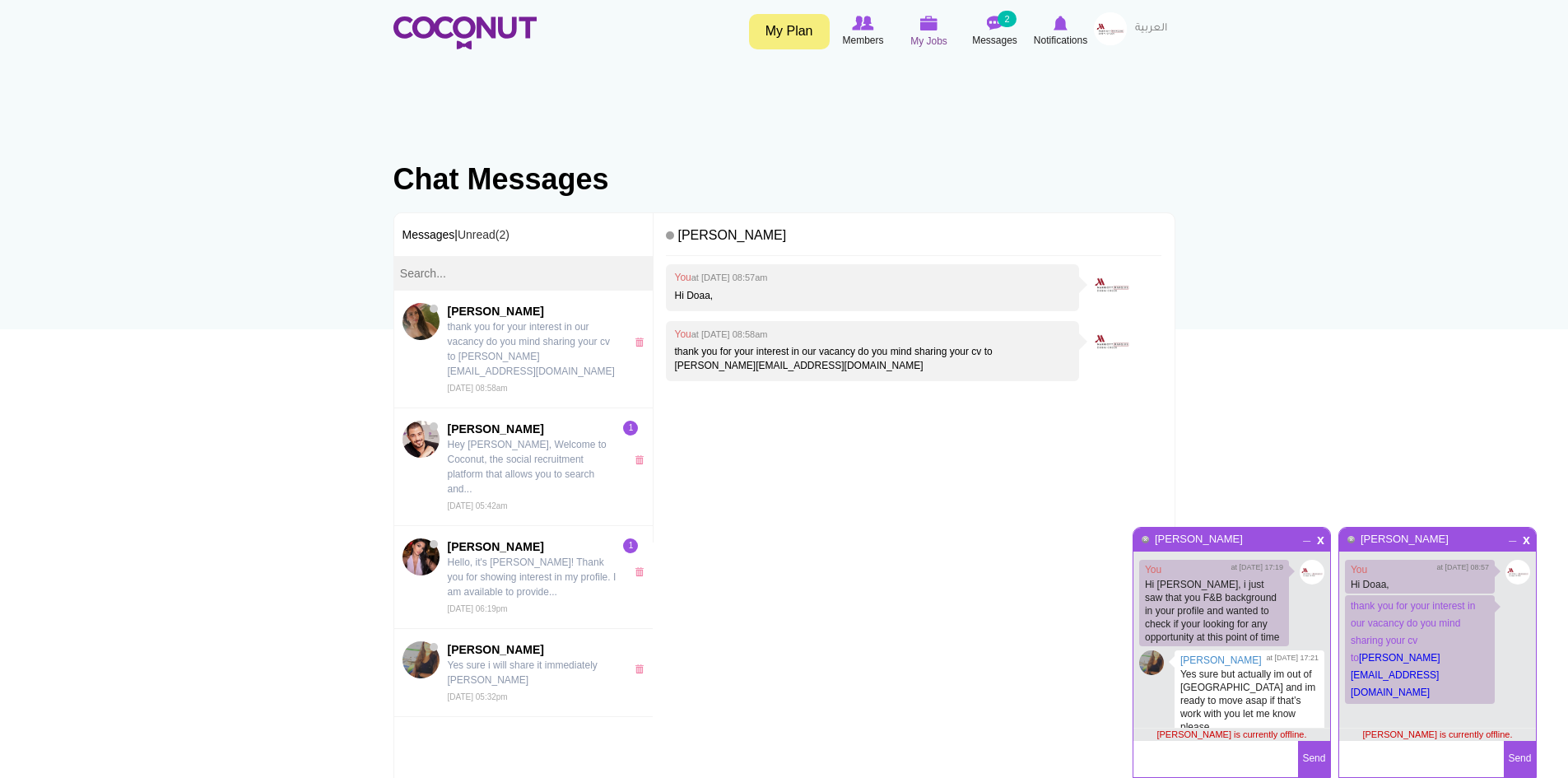
scroll to position [156, 0]
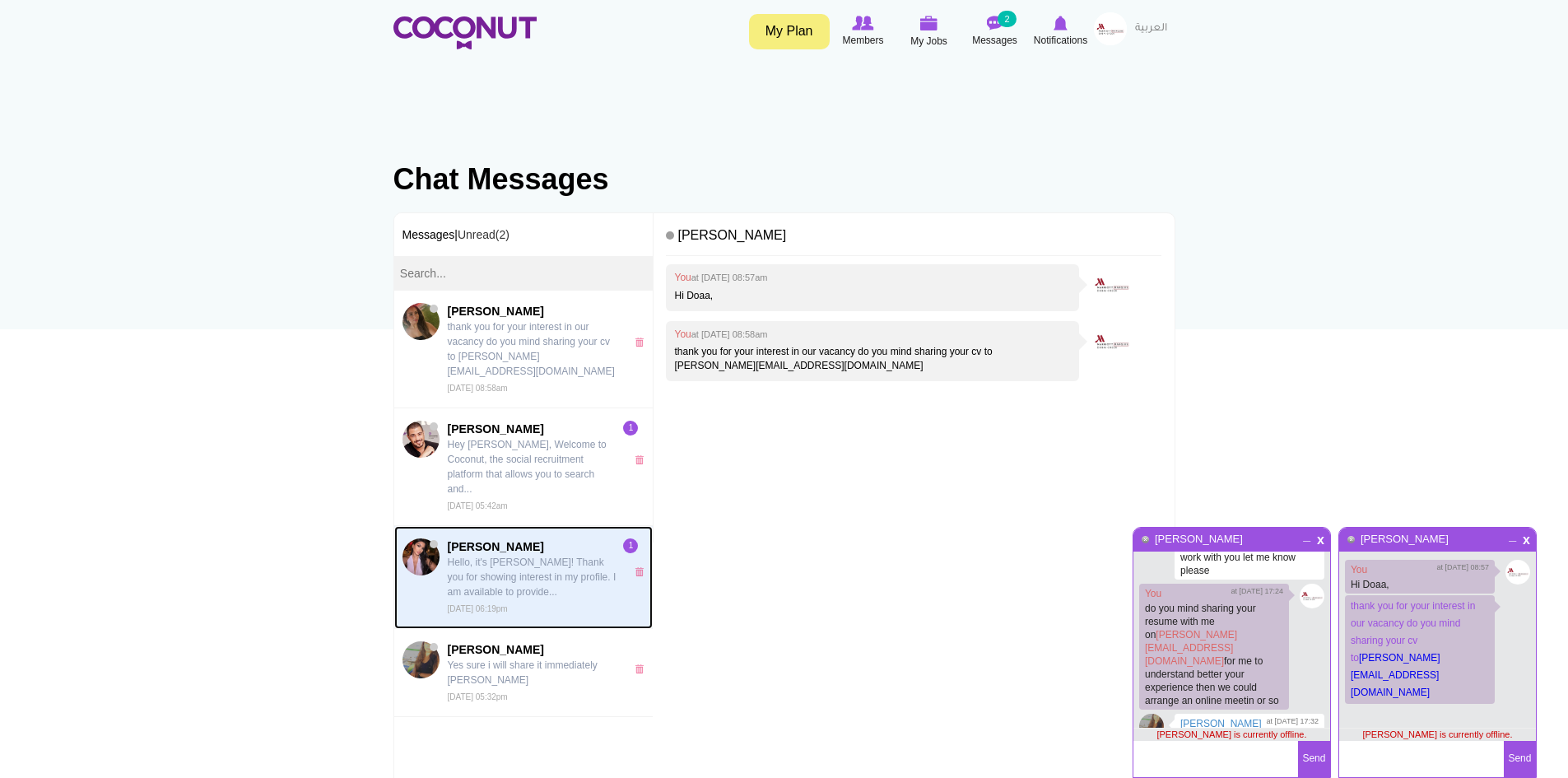
click at [511, 555] on p "Hello, it's [PERSON_NAME]! Thank you for showing interest in my profile. I am a…" at bounding box center [532, 577] width 170 height 45
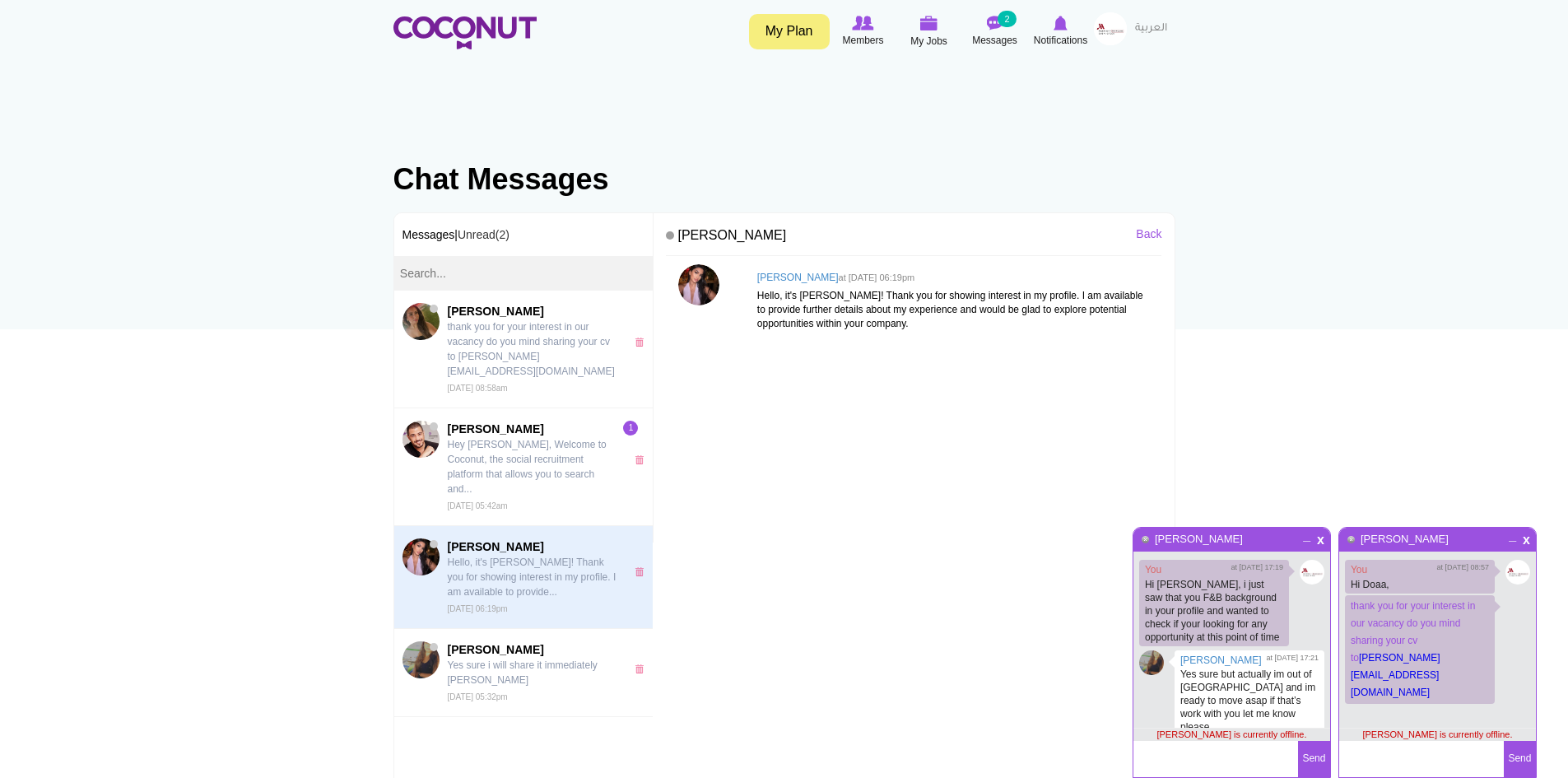
scroll to position [156, 0]
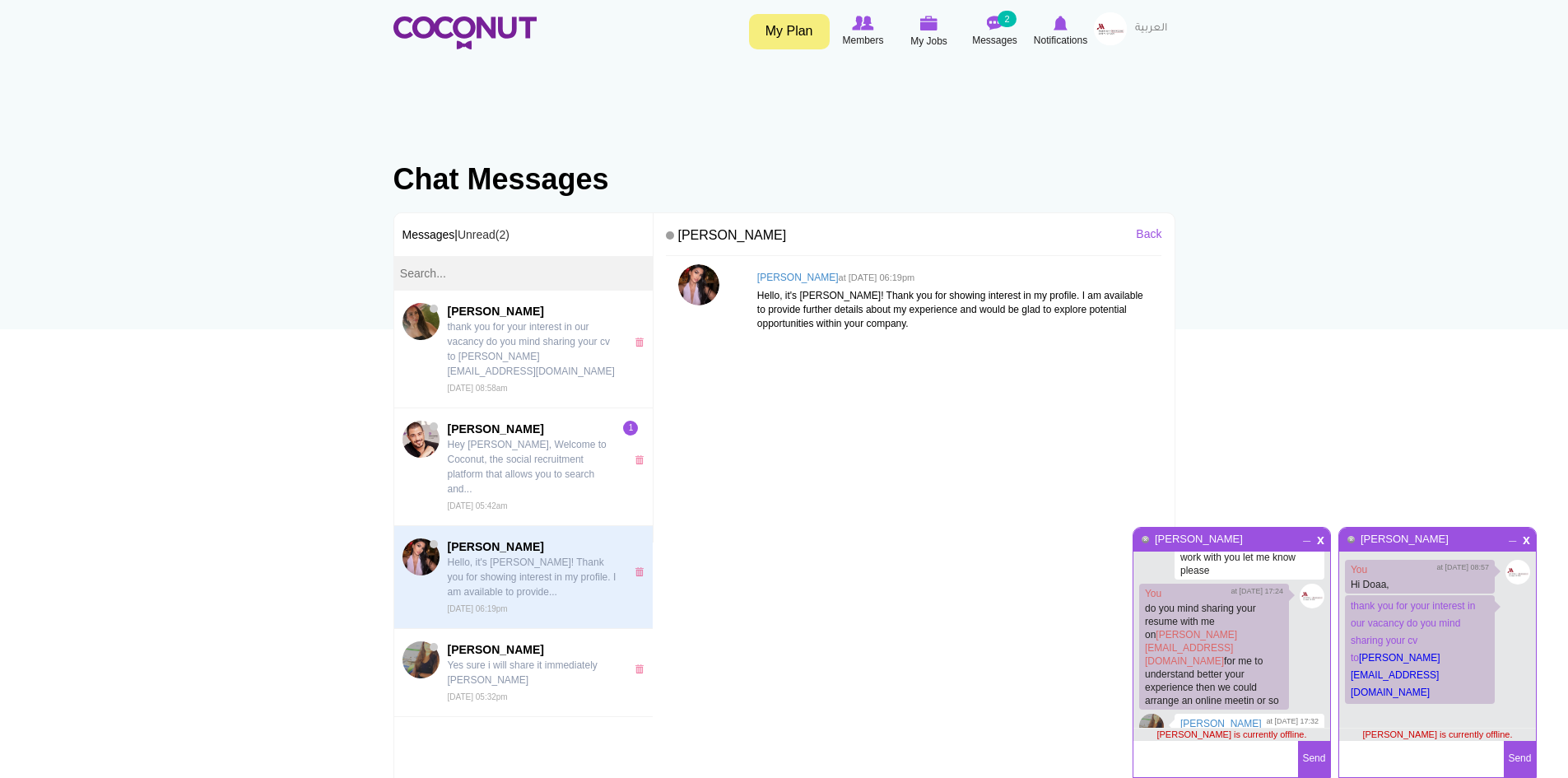
click at [784, 418] on div "[PERSON_NAME] at [DATE] 06:19pm Hello, it's [PERSON_NAME]! Thank you for showin…" at bounding box center [913, 529] width 495 height 530
click at [969, 299] on p "Hello, it's [PERSON_NAME]! Thank you for showing interest in my profile. I am a…" at bounding box center [956, 310] width 397 height 42
click at [701, 292] on img at bounding box center [699, 285] width 41 height 41
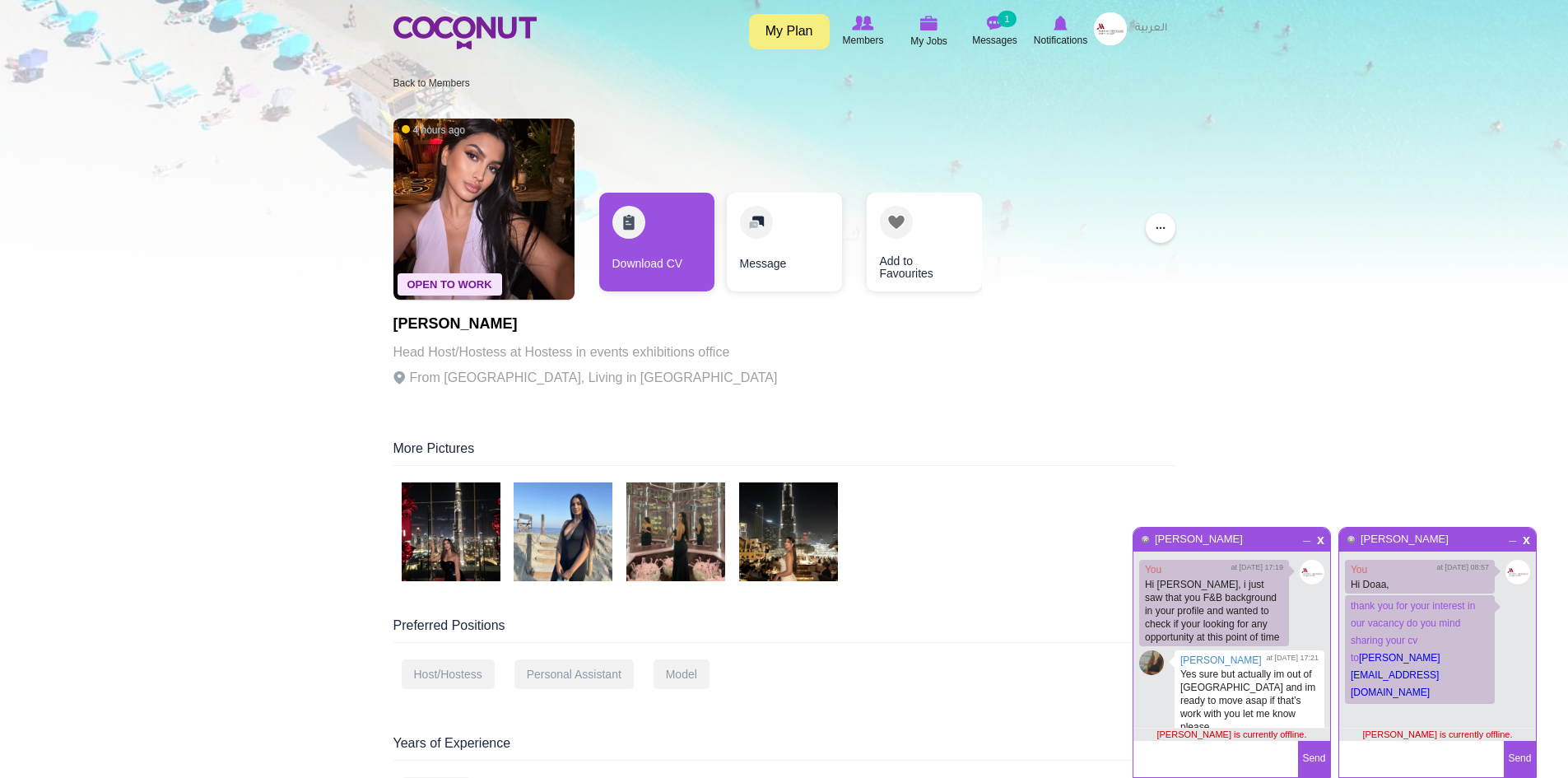
scroll to position [156, 0]
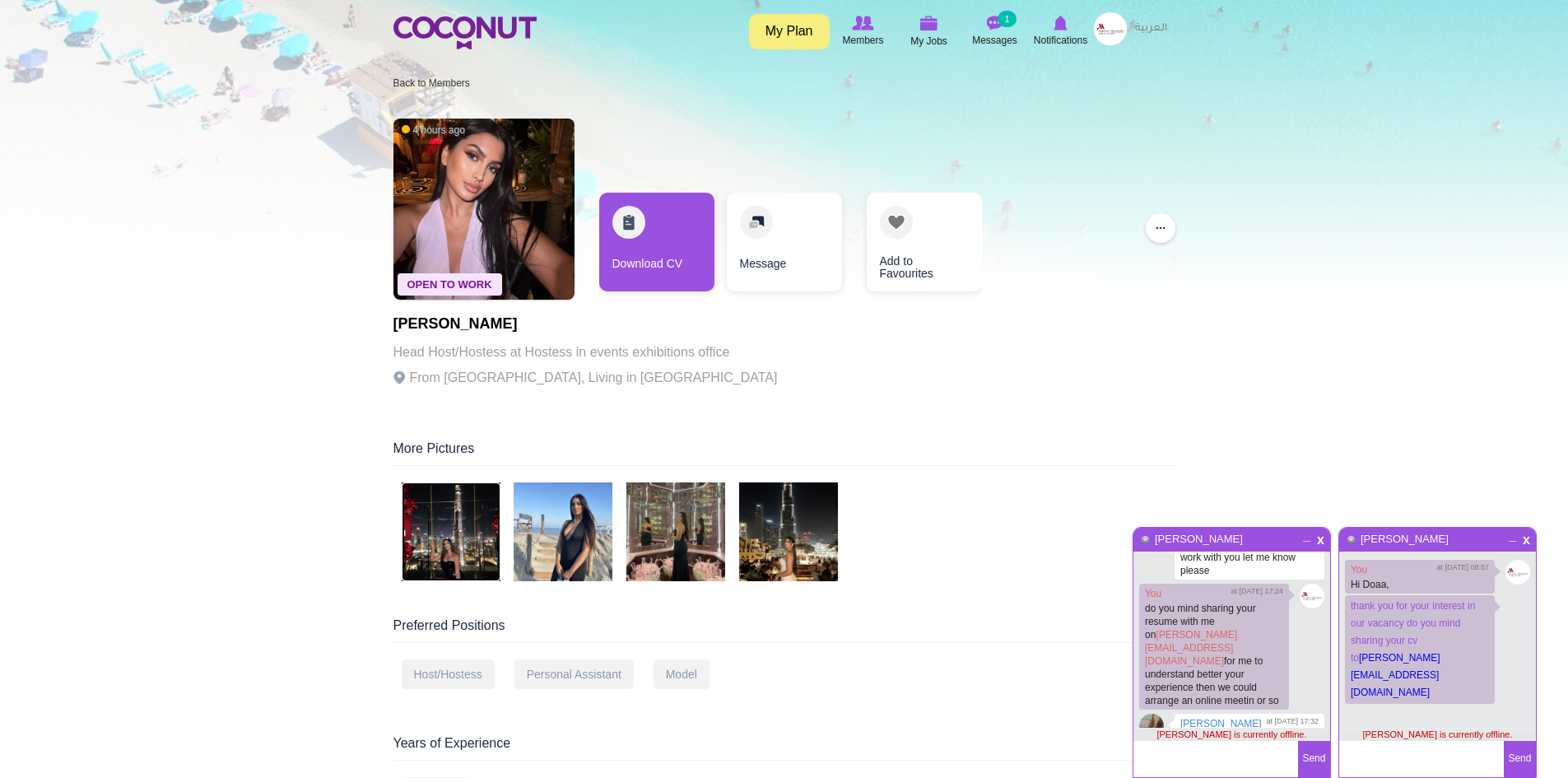
click at [466, 536] on img at bounding box center [451, 531] width 98 height 98
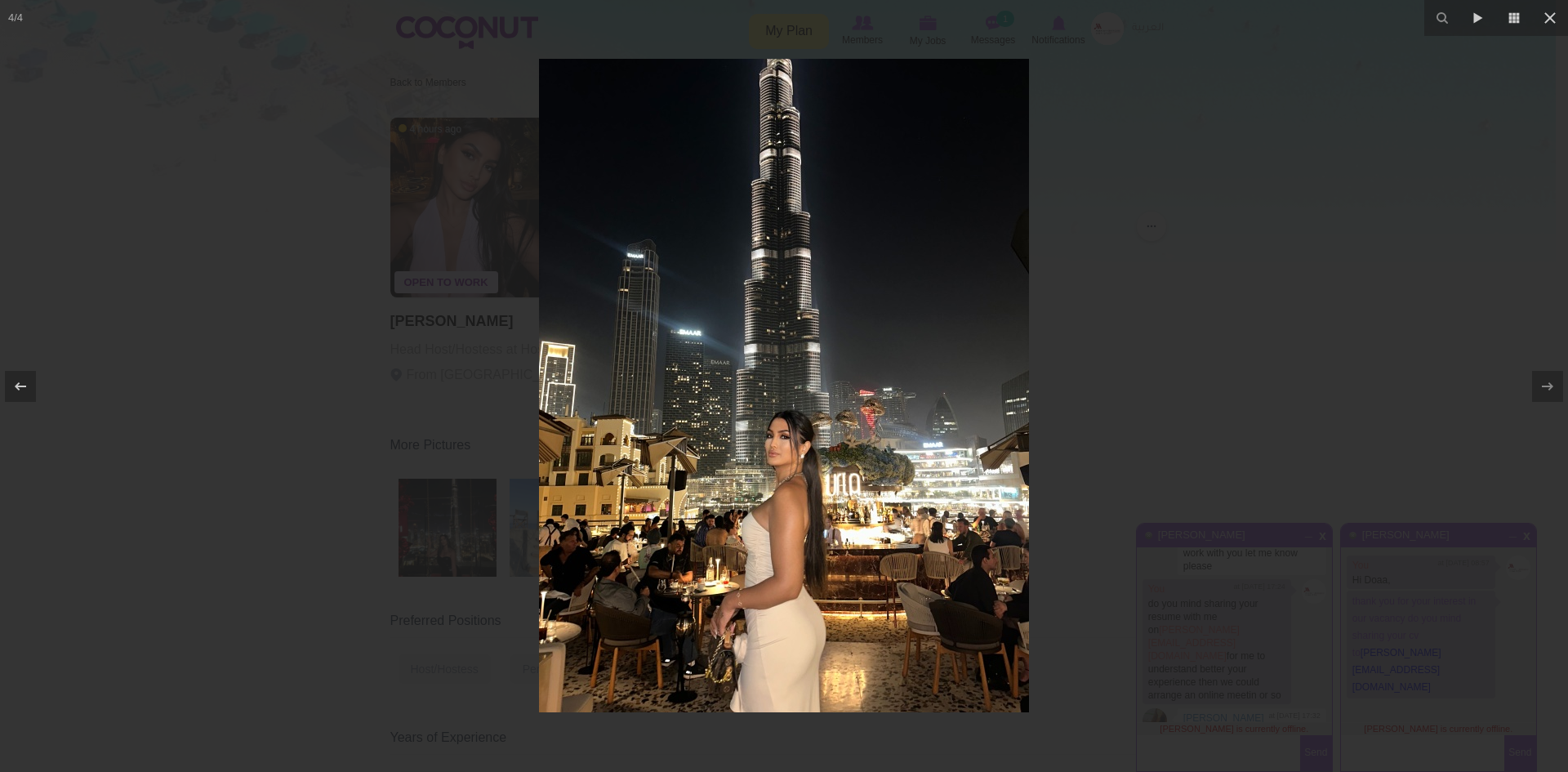
click at [307, 554] on div at bounding box center [784, 386] width 1568 height 772
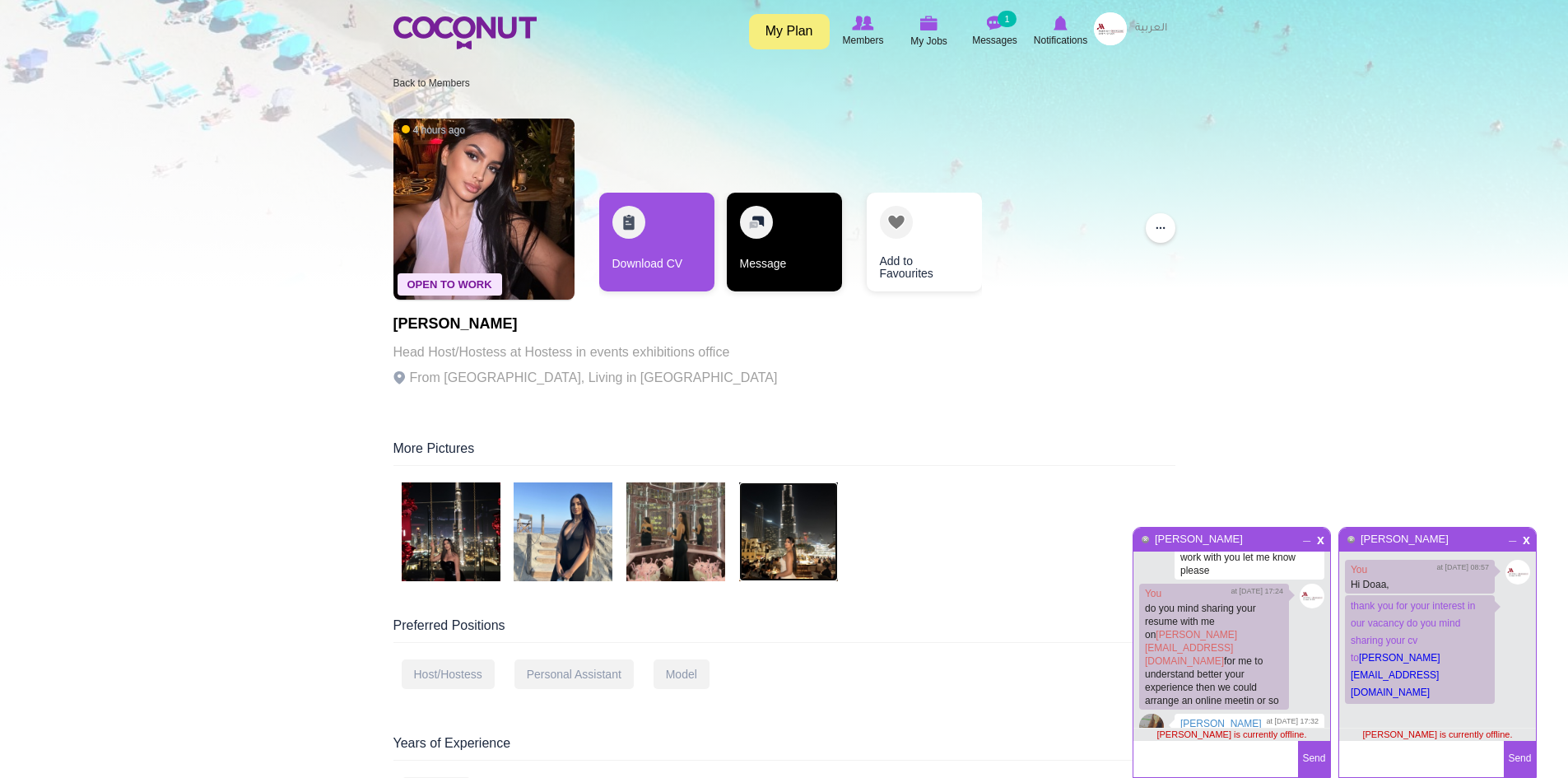
click at [774, 265] on link "Message" at bounding box center [784, 242] width 116 height 98
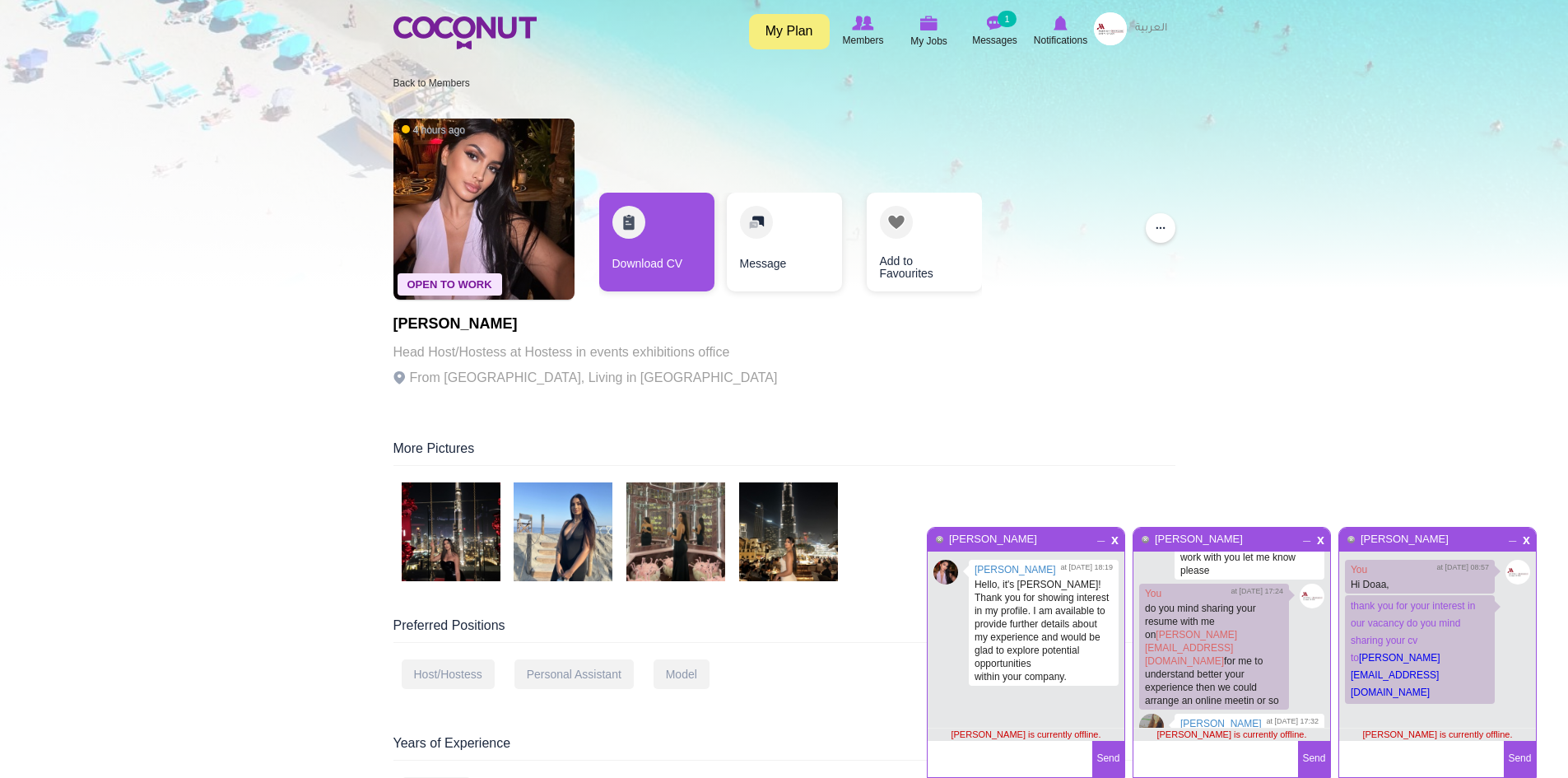
click at [994, 760] on textarea at bounding box center [1009, 759] width 165 height 36
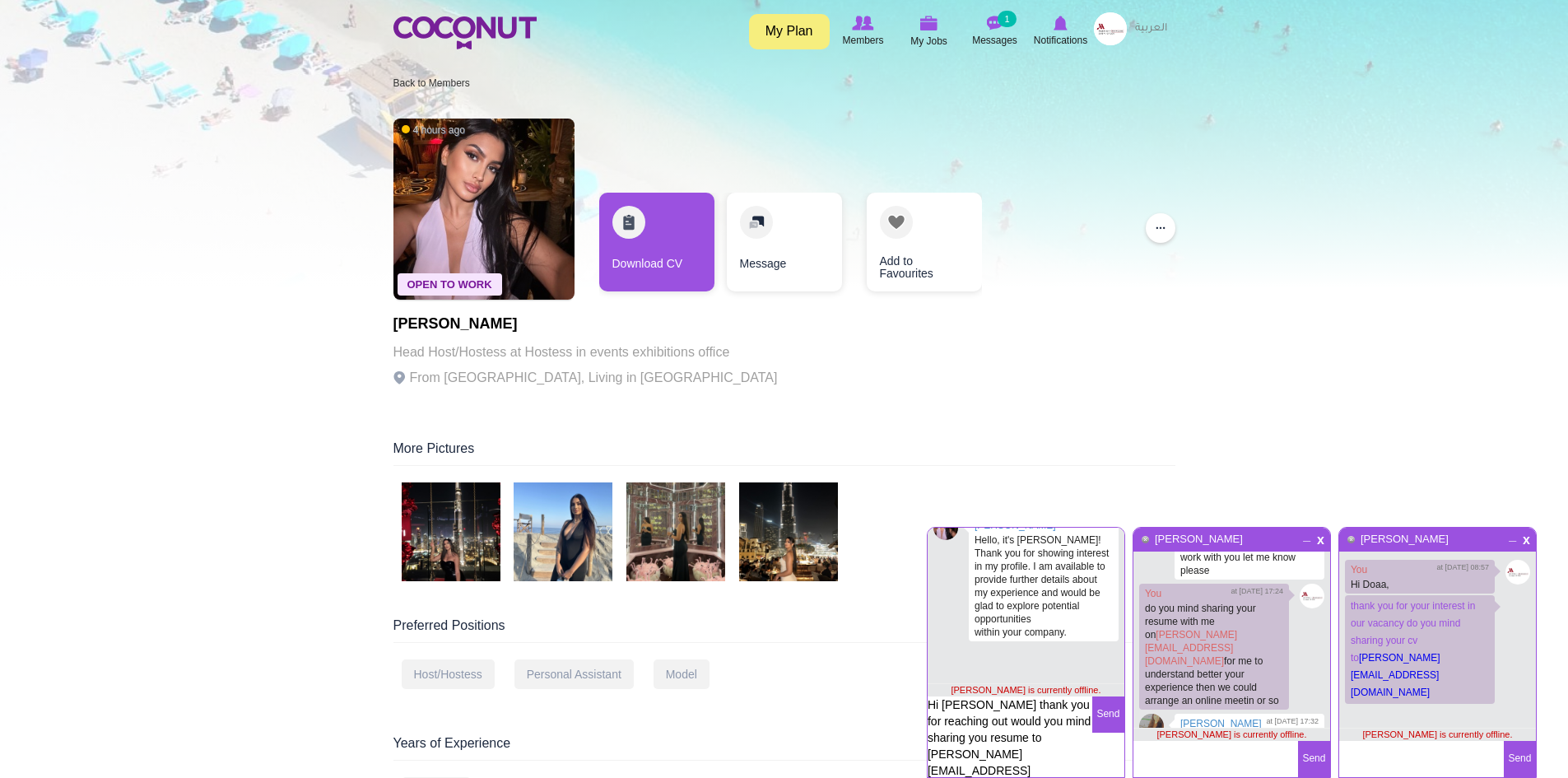
drag, startPoint x: 963, startPoint y: 742, endPoint x: 929, endPoint y: 737, distance: 34.4
click at [929, 737] on textarea "Hi Sara thank you for reaching out would you mind sharing you resume to samer.m…" at bounding box center [1009, 737] width 165 height 84
type textarea "Hi Sara thank you for reaching out would you mind sharing you cv to samer.majar…"
click at [1104, 719] on button "Send" at bounding box center [1107, 714] width 32 height 36
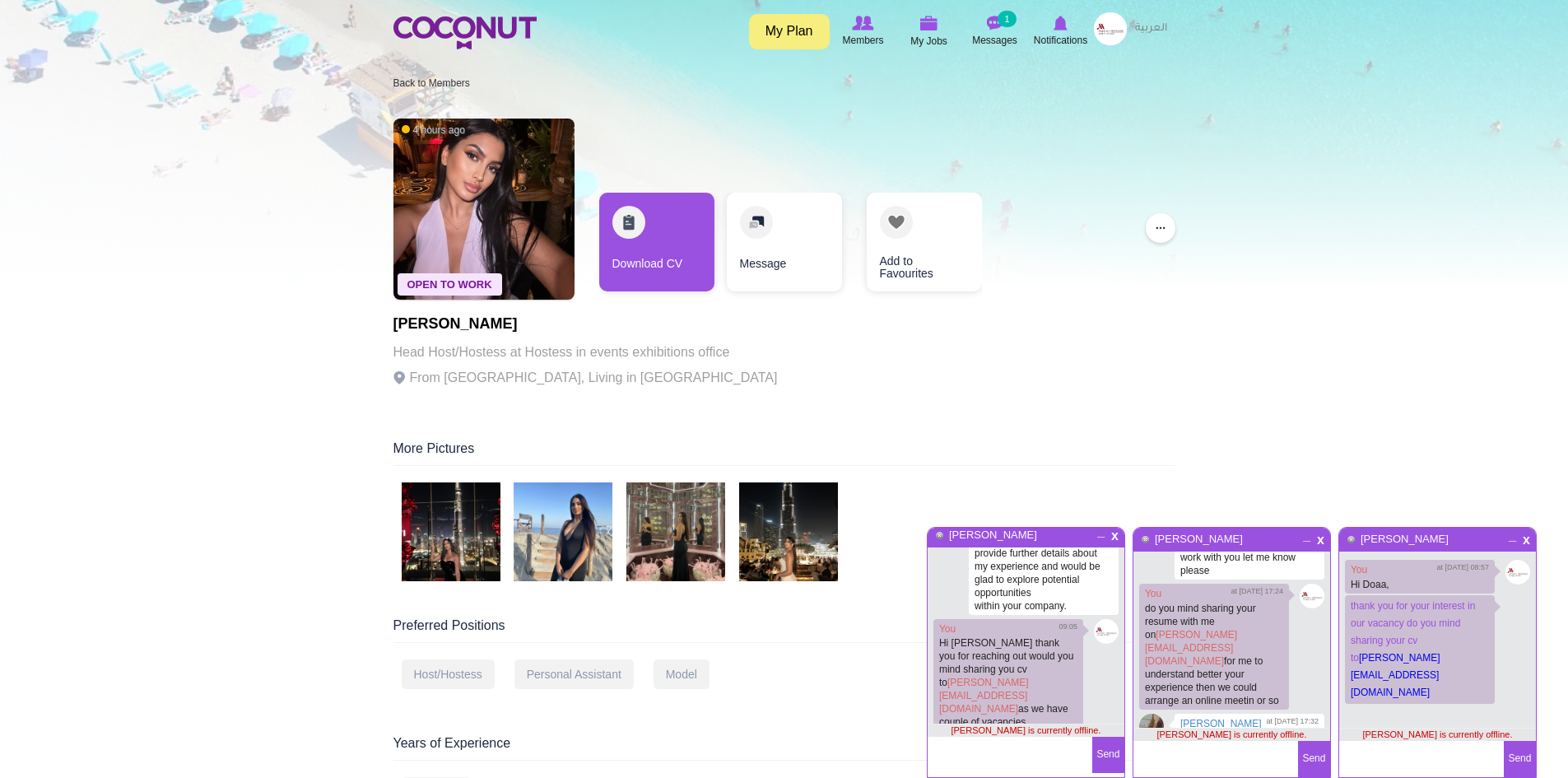
scroll to position [42, 0]
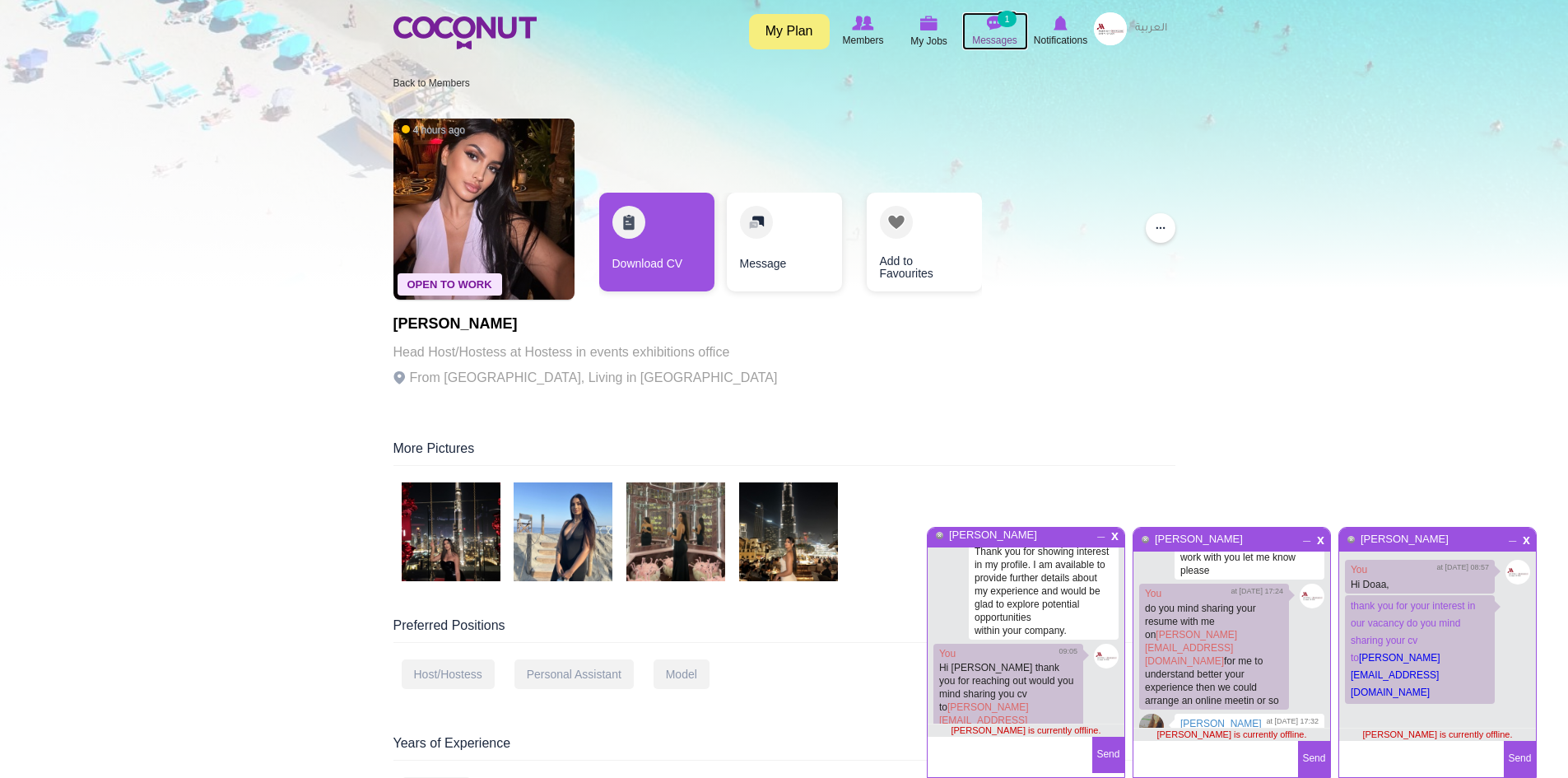
click at [990, 21] on img at bounding box center [994, 22] width 16 height 15
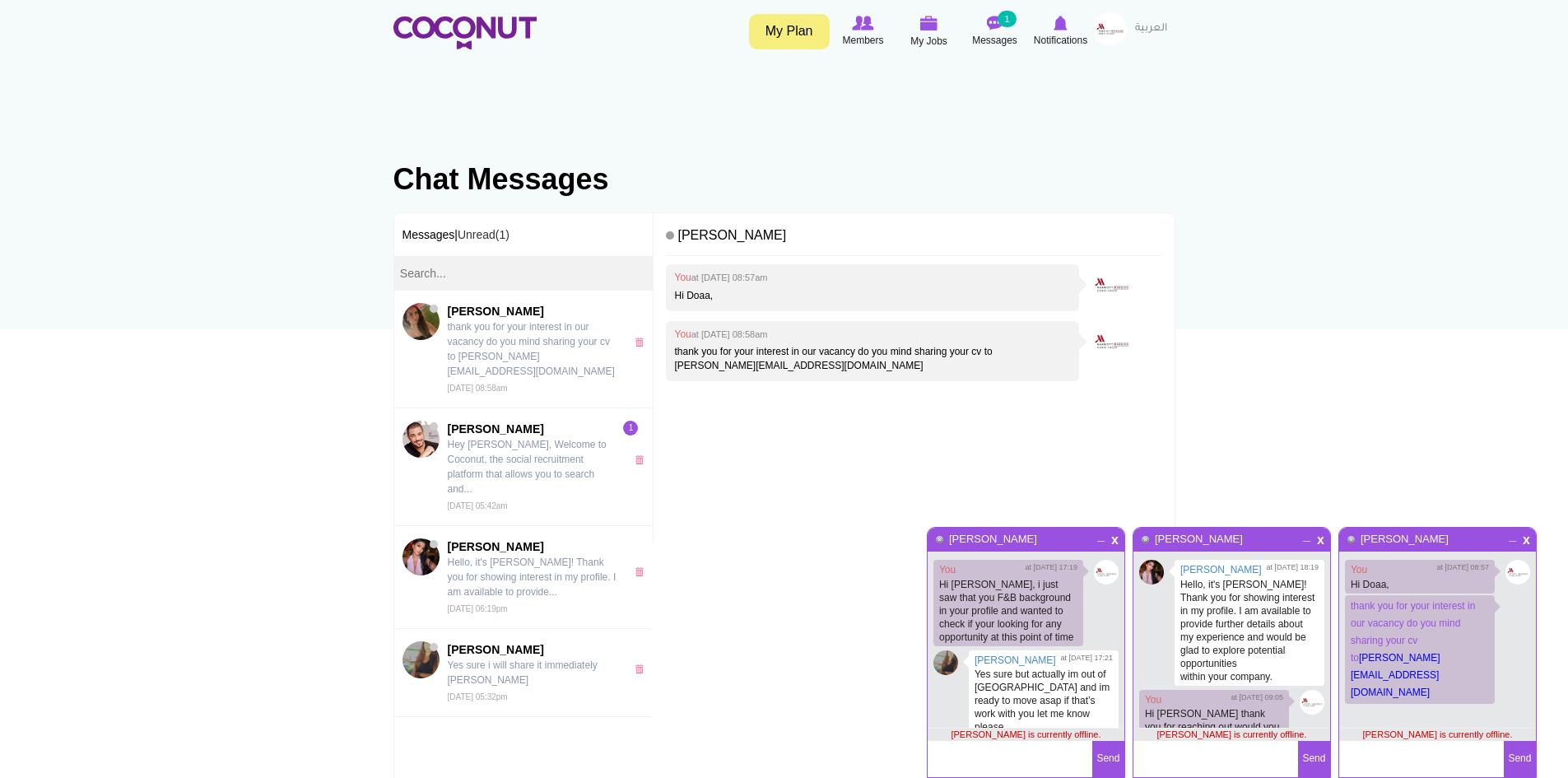
scroll to position [42, 0]
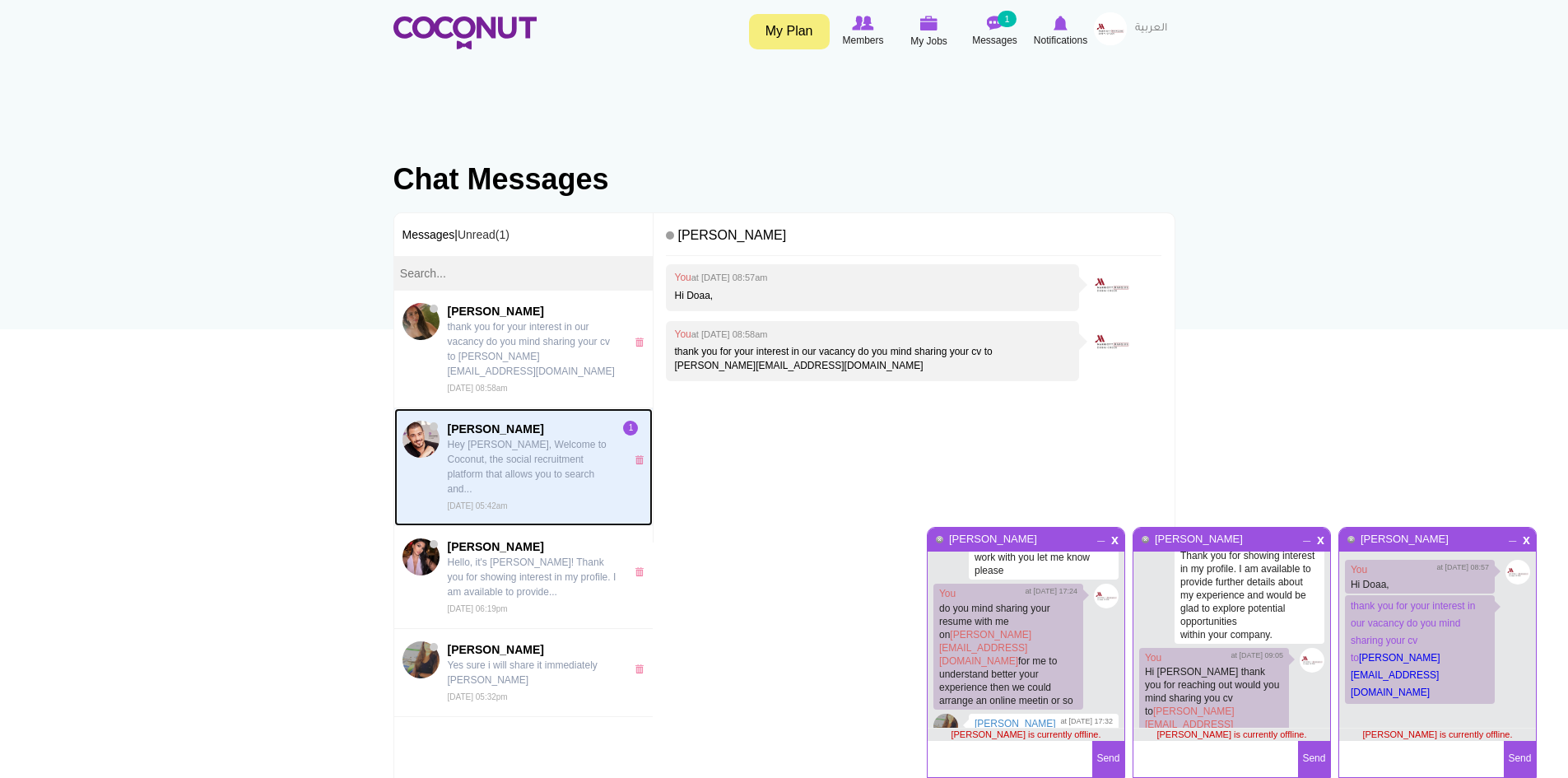
click at [551, 437] on p "Hey [PERSON_NAME], Welcome to Coconut, the social recruitment platform that all…" at bounding box center [532, 467] width 170 height 60
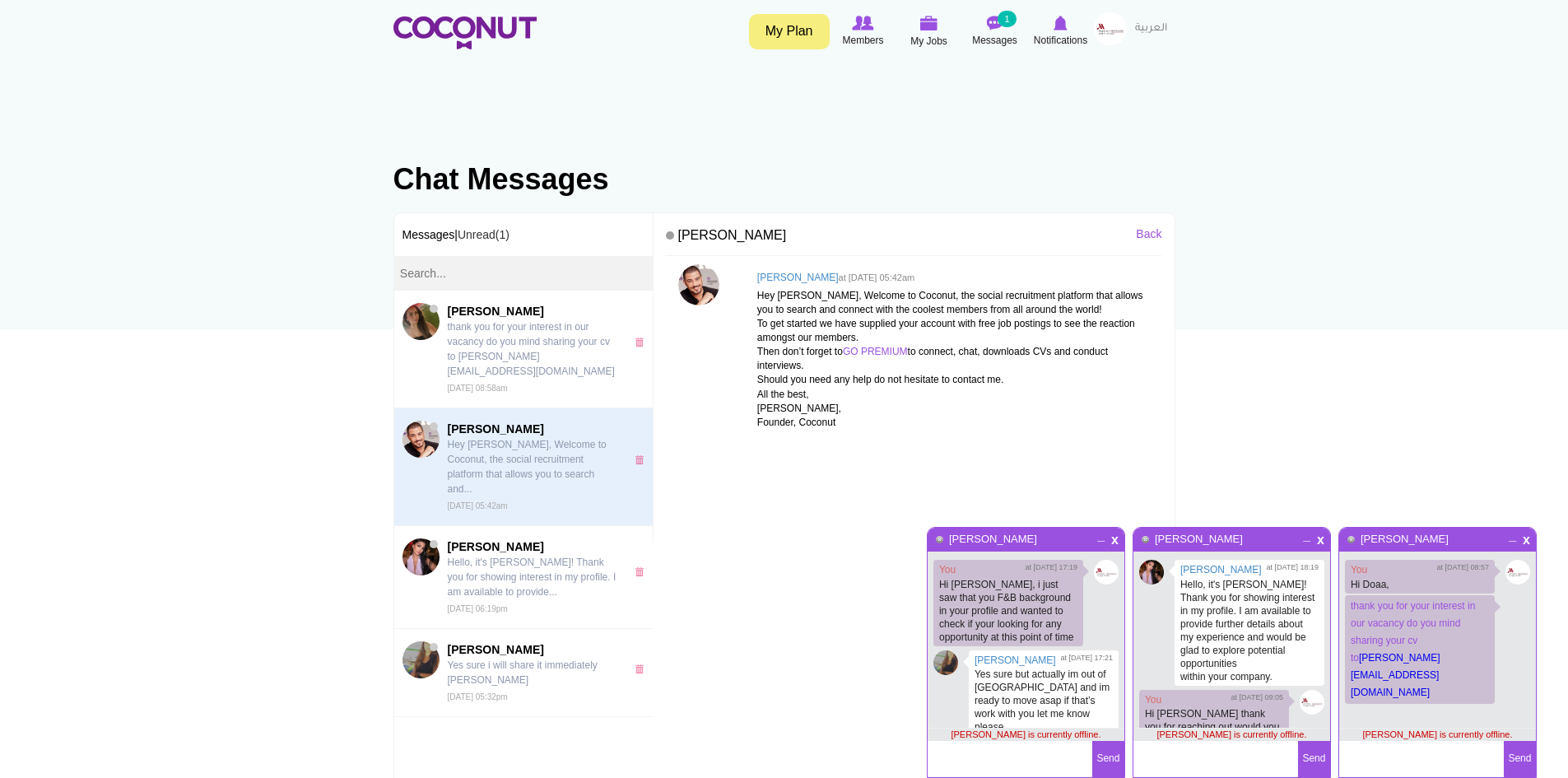
scroll to position [42, 0]
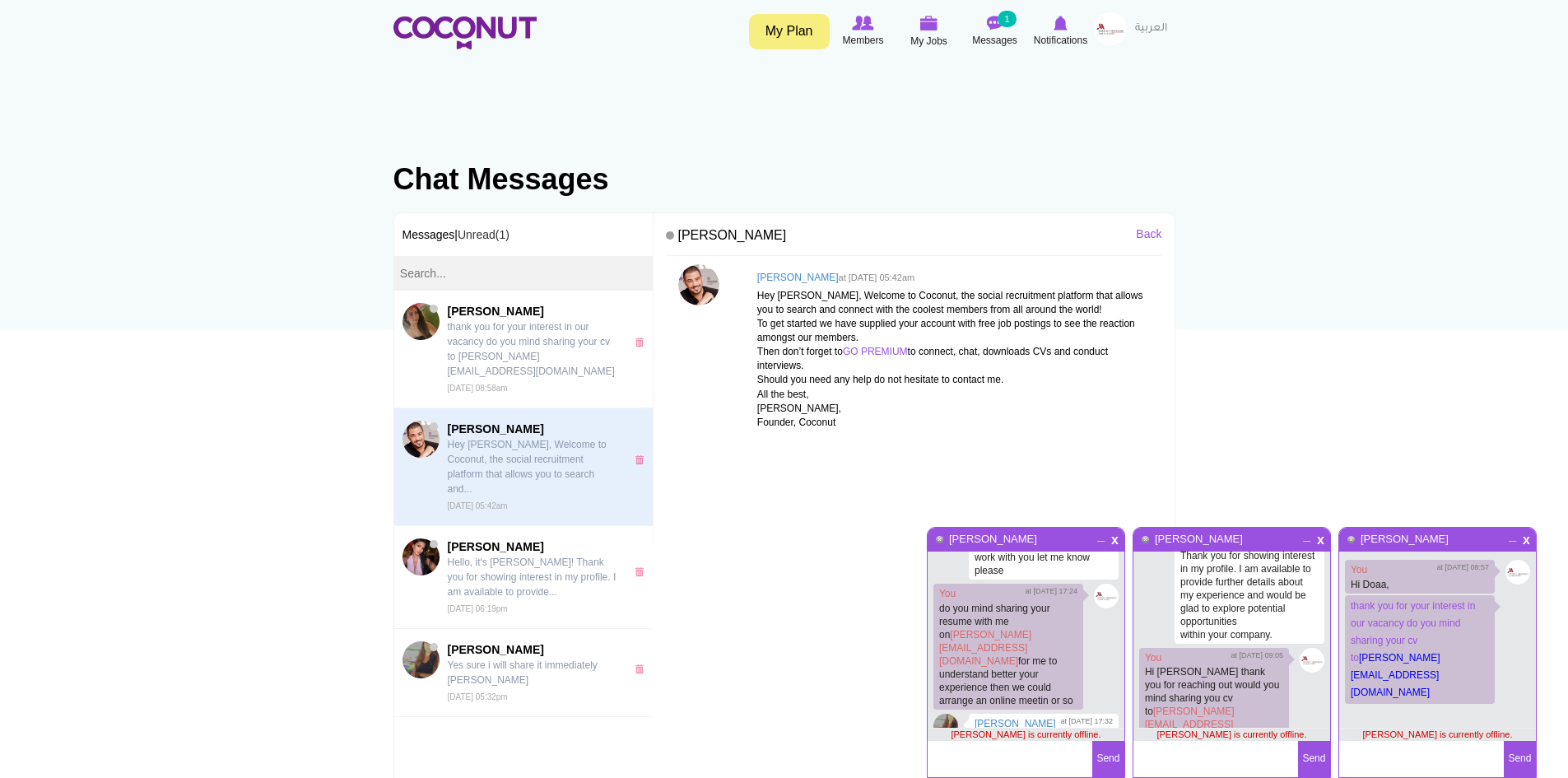
click at [773, 34] on link "My Plan" at bounding box center [789, 31] width 81 height 35
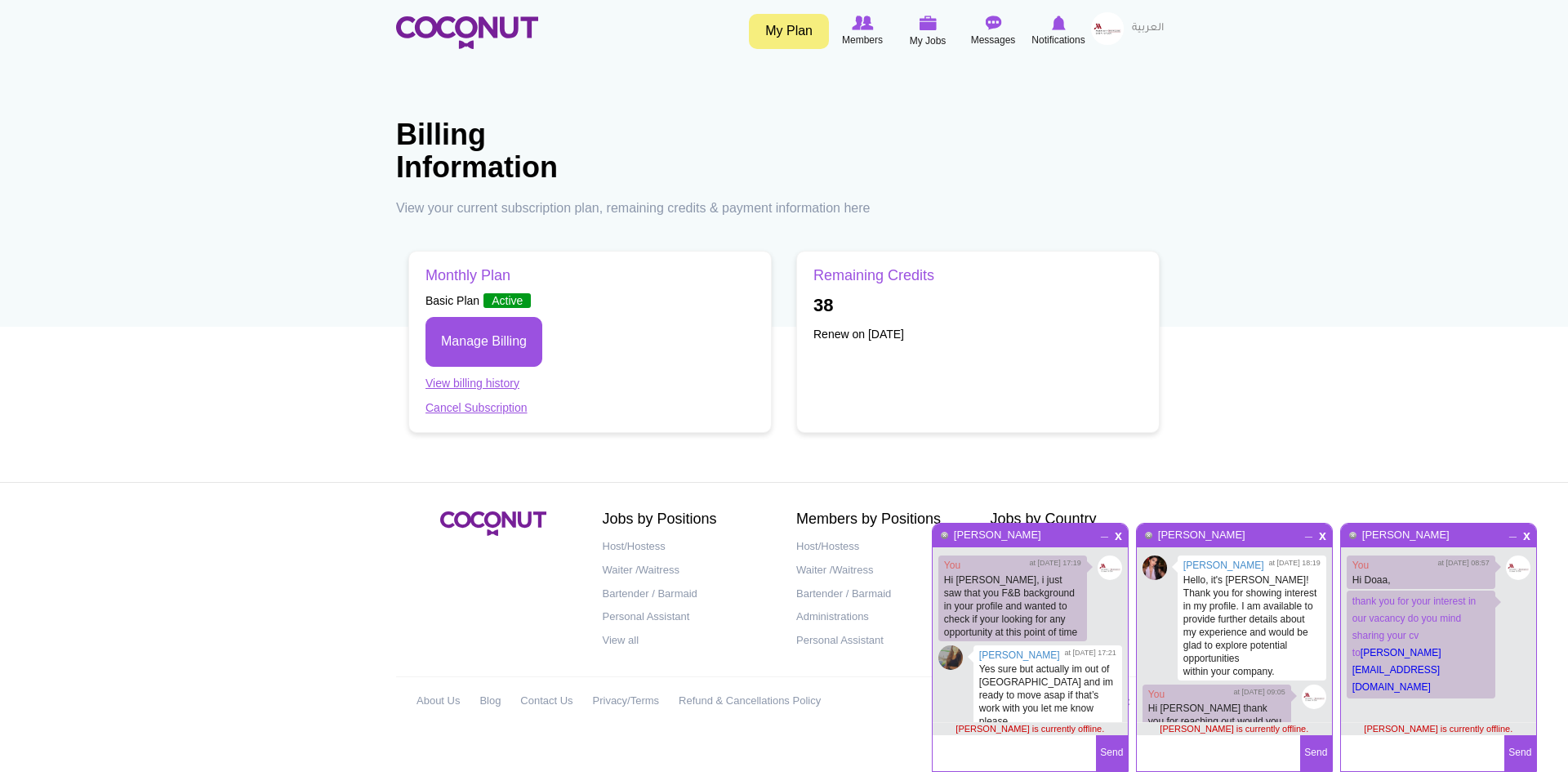
scroll to position [42, 0]
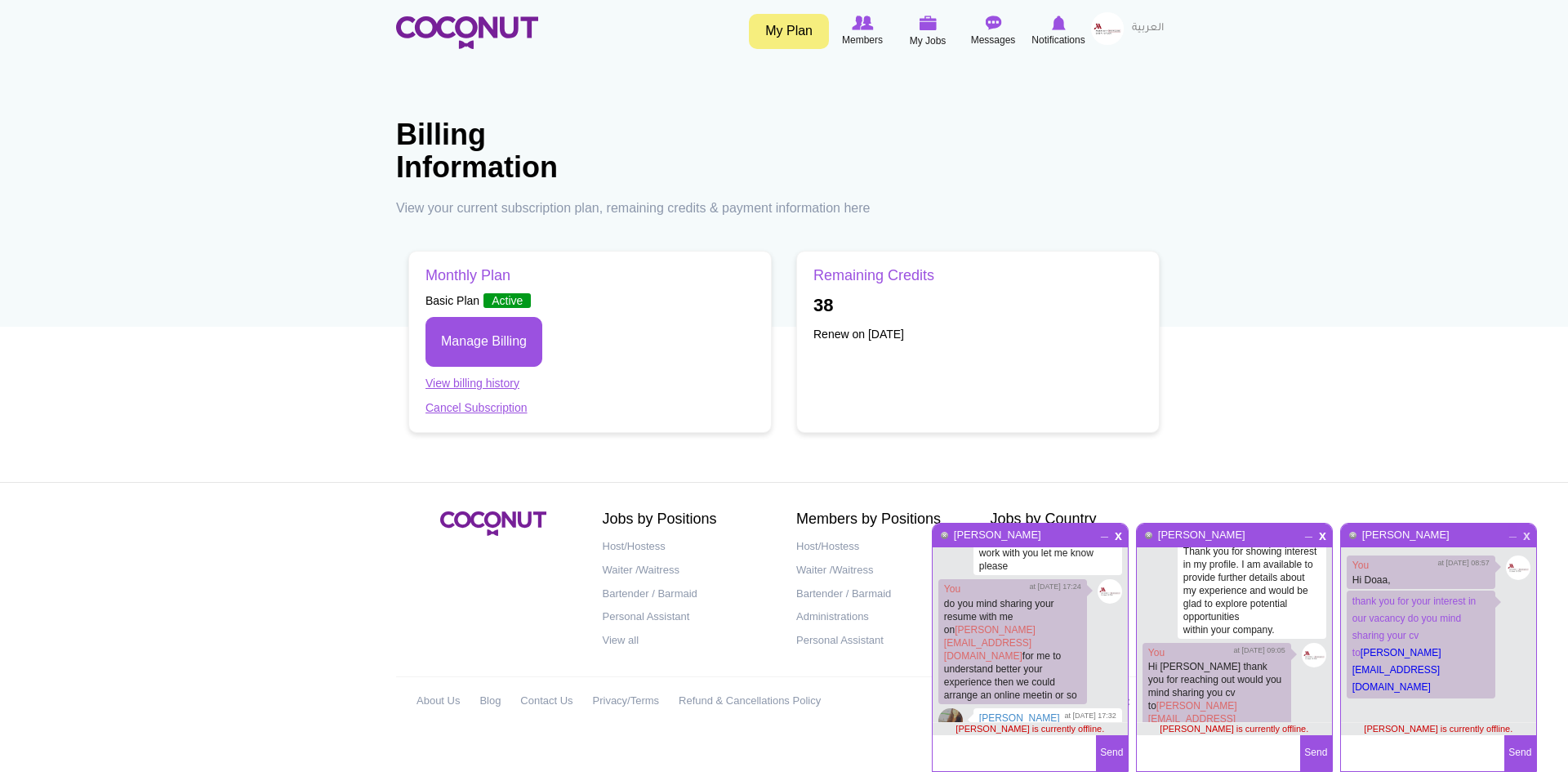
click at [1529, 535] on span "x" at bounding box center [1527, 533] width 14 height 12
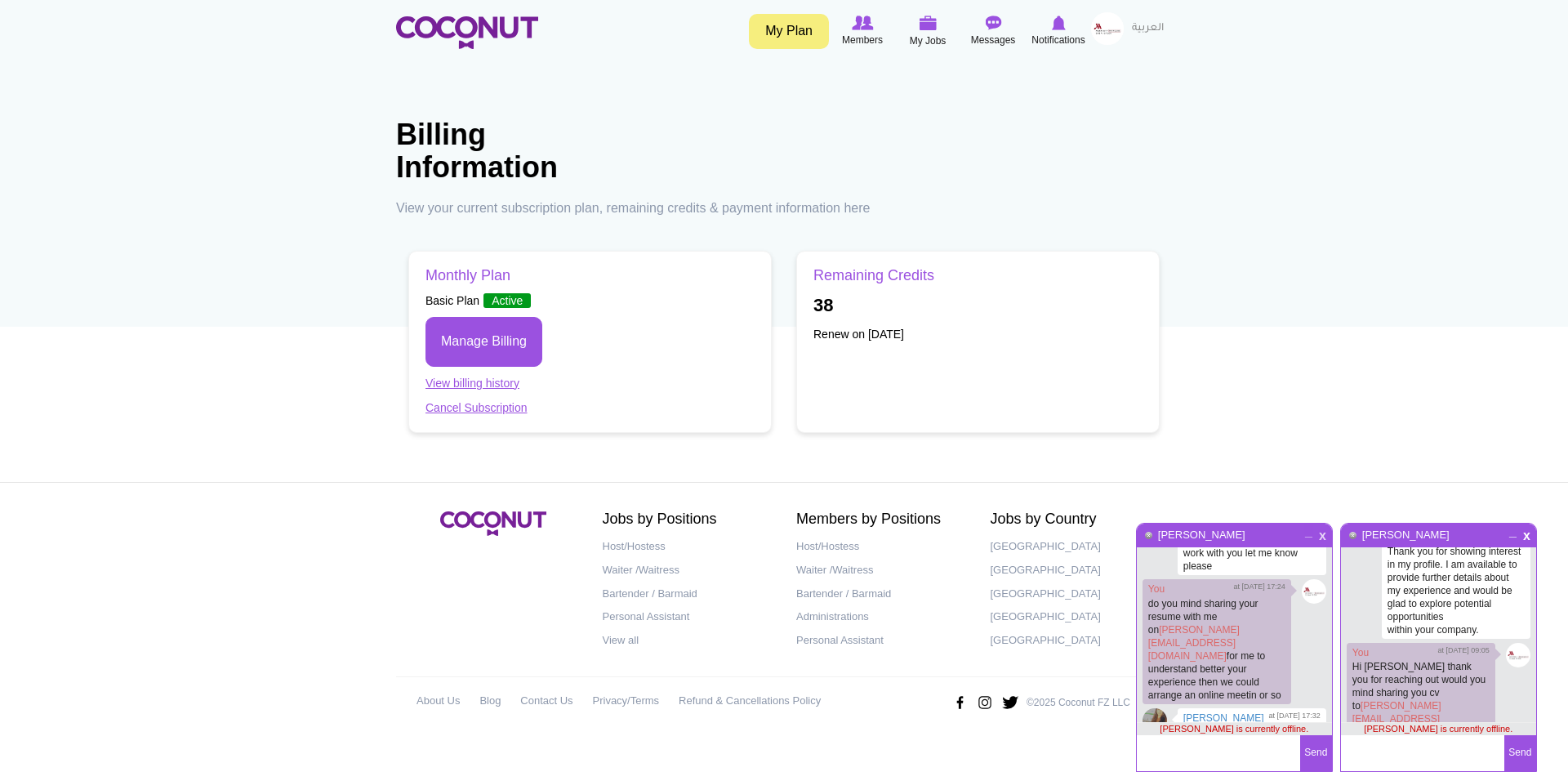
click at [1320, 534] on span "x" at bounding box center [1322, 533] width 14 height 12
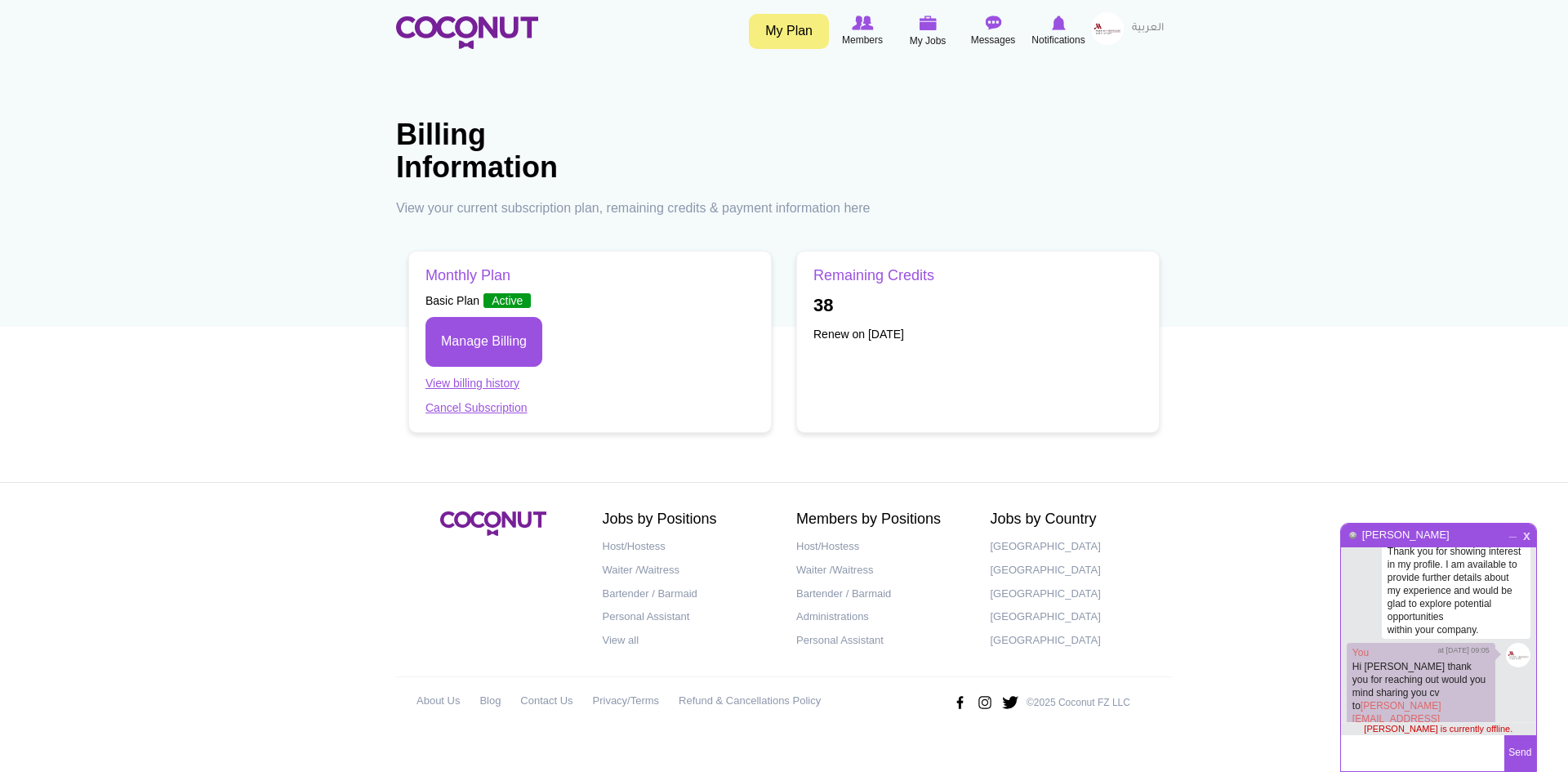
click at [1522, 531] on span "x" at bounding box center [1527, 533] width 14 height 12
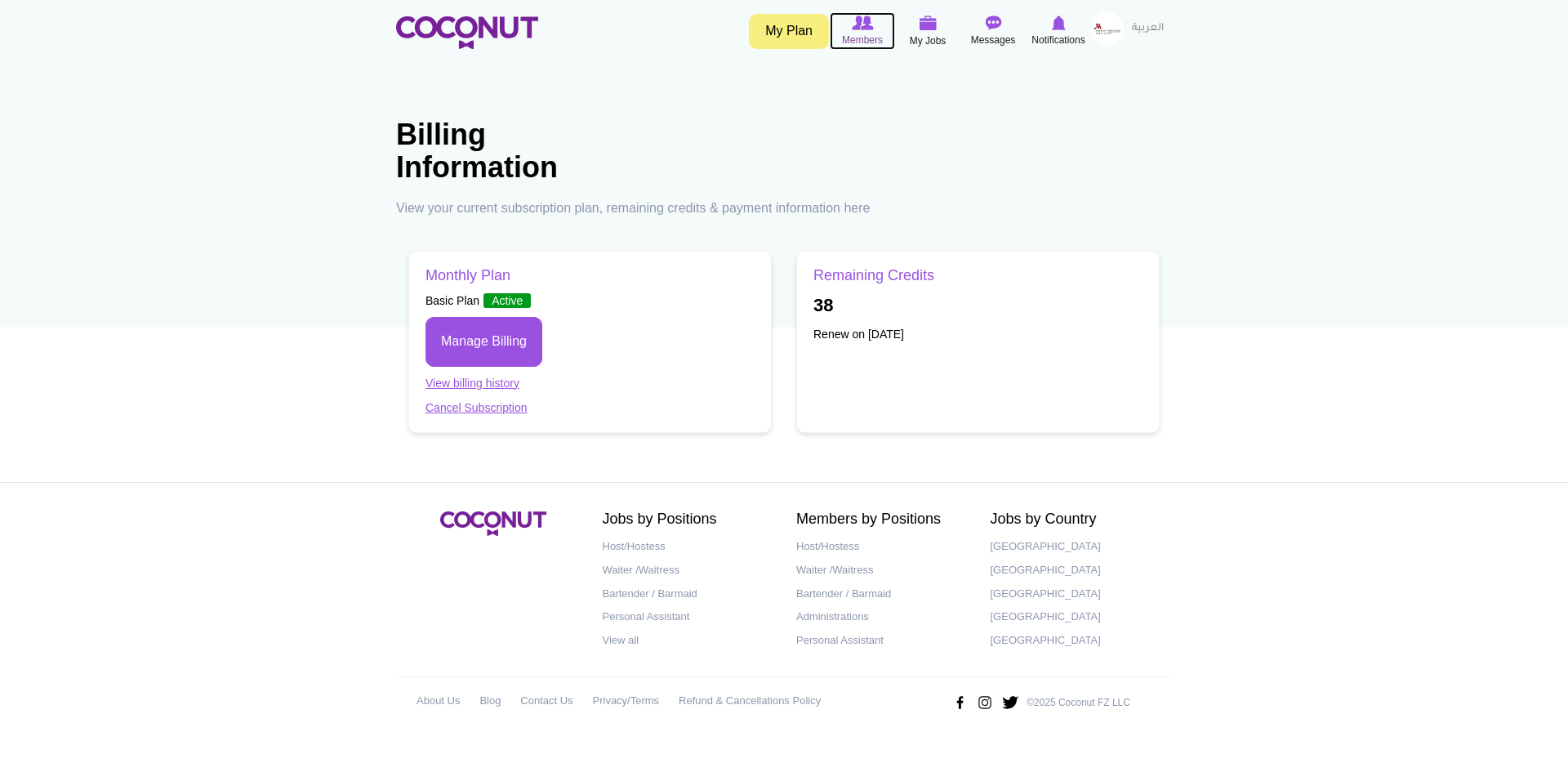
click at [861, 25] on img at bounding box center [862, 22] width 21 height 15
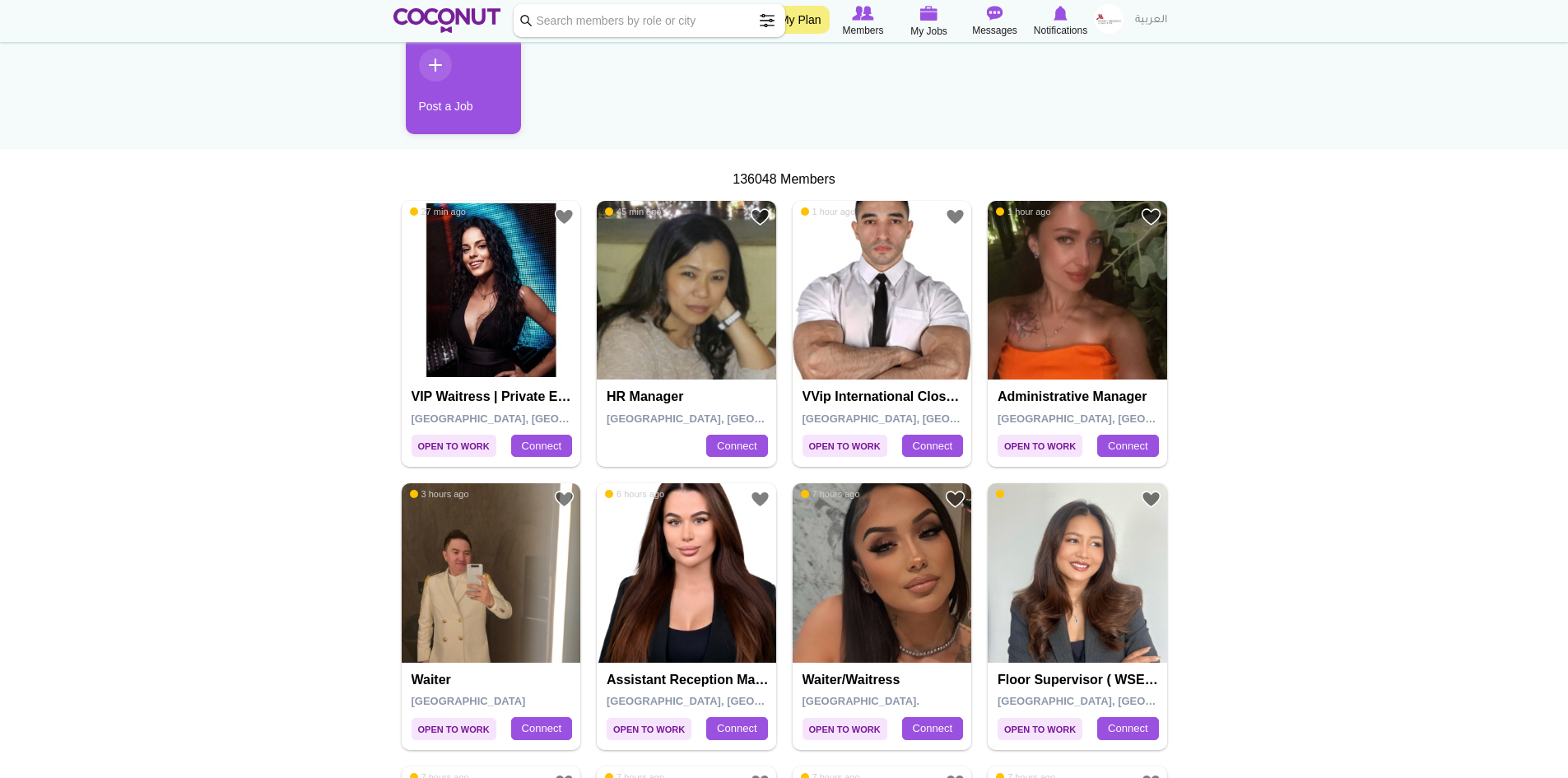
scroll to position [247, 0]
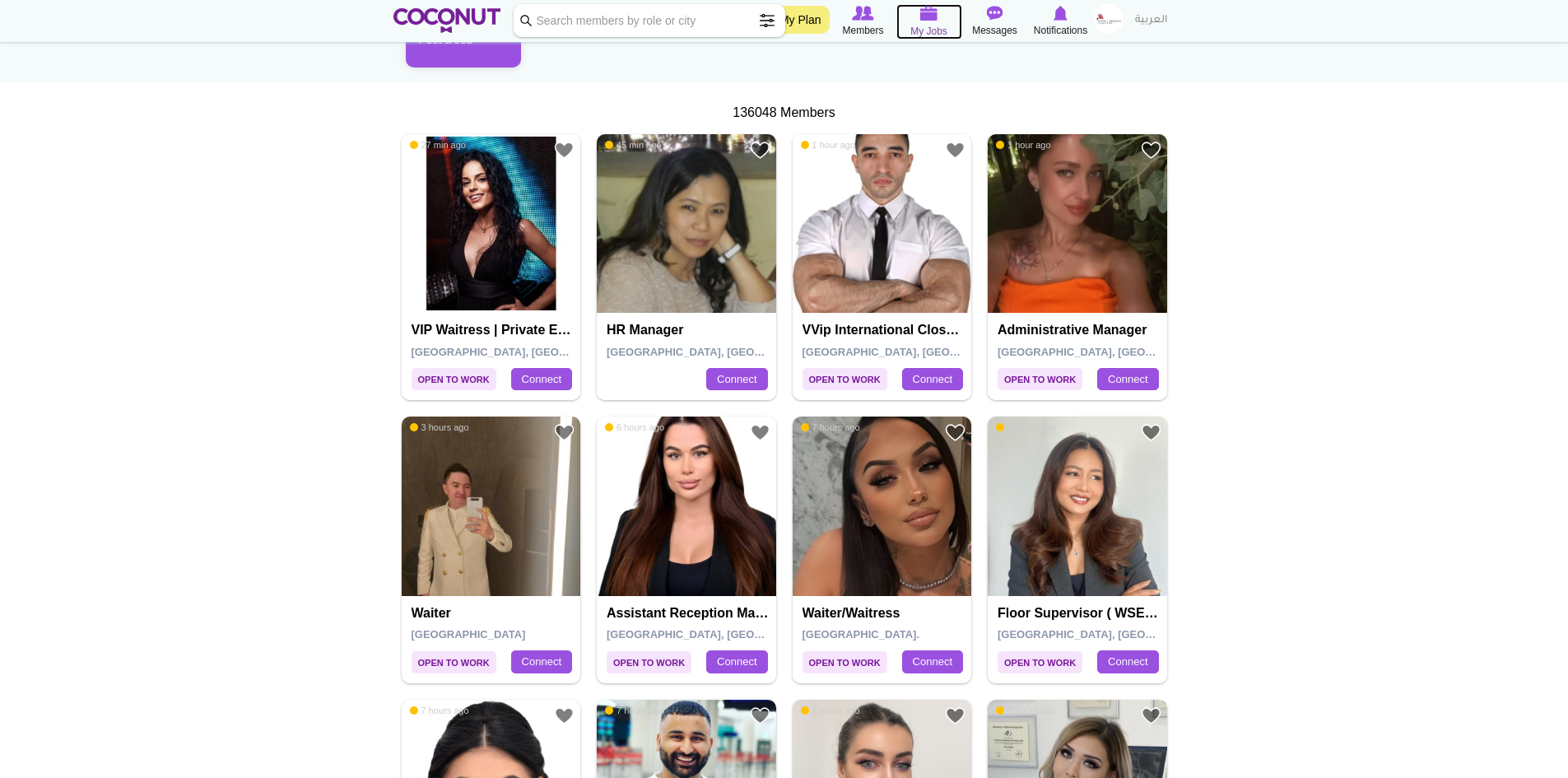
click at [929, 9] on img at bounding box center [929, 13] width 18 height 15
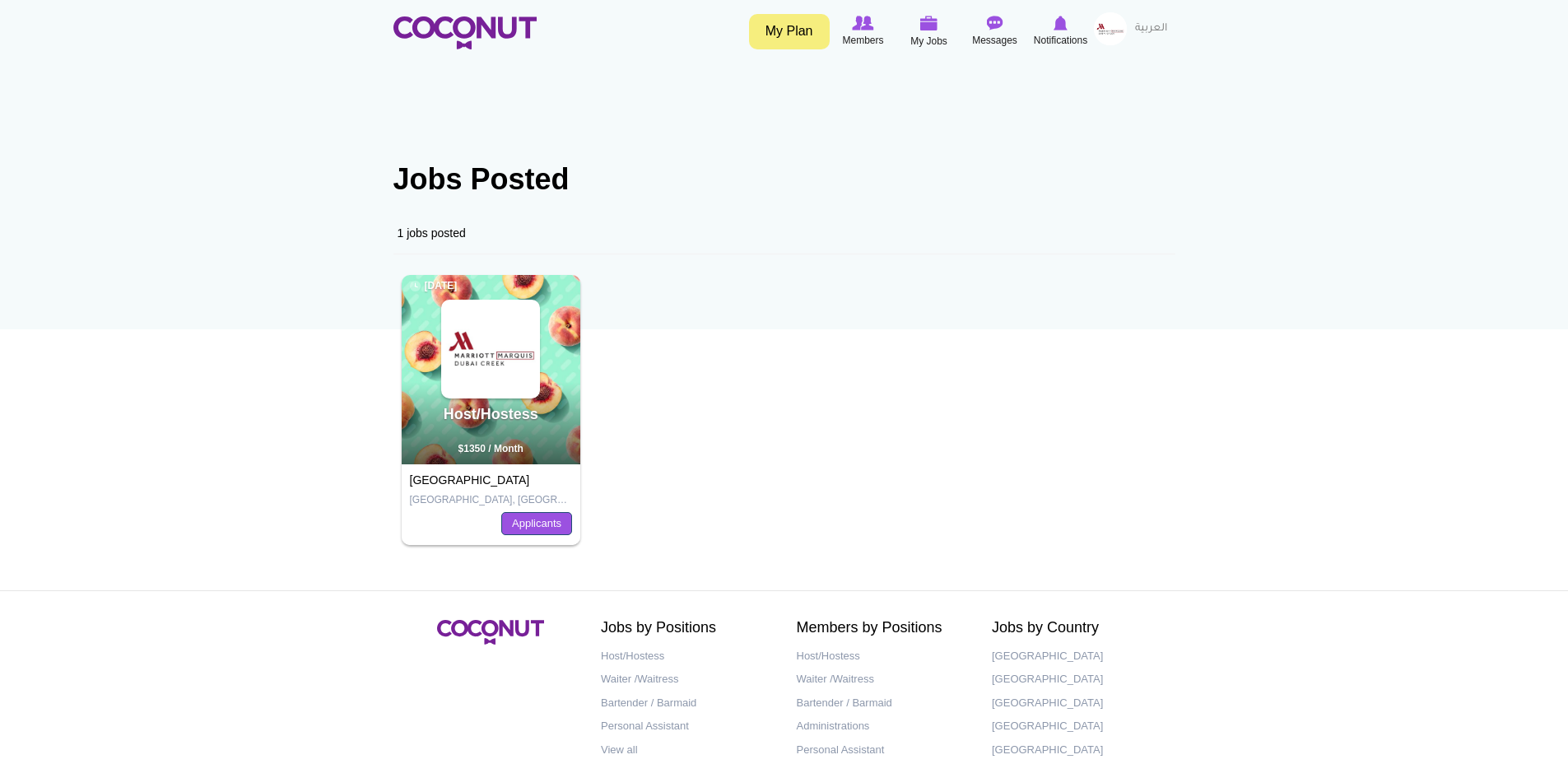
click at [532, 529] on link "Applicants" at bounding box center [536, 523] width 71 height 23
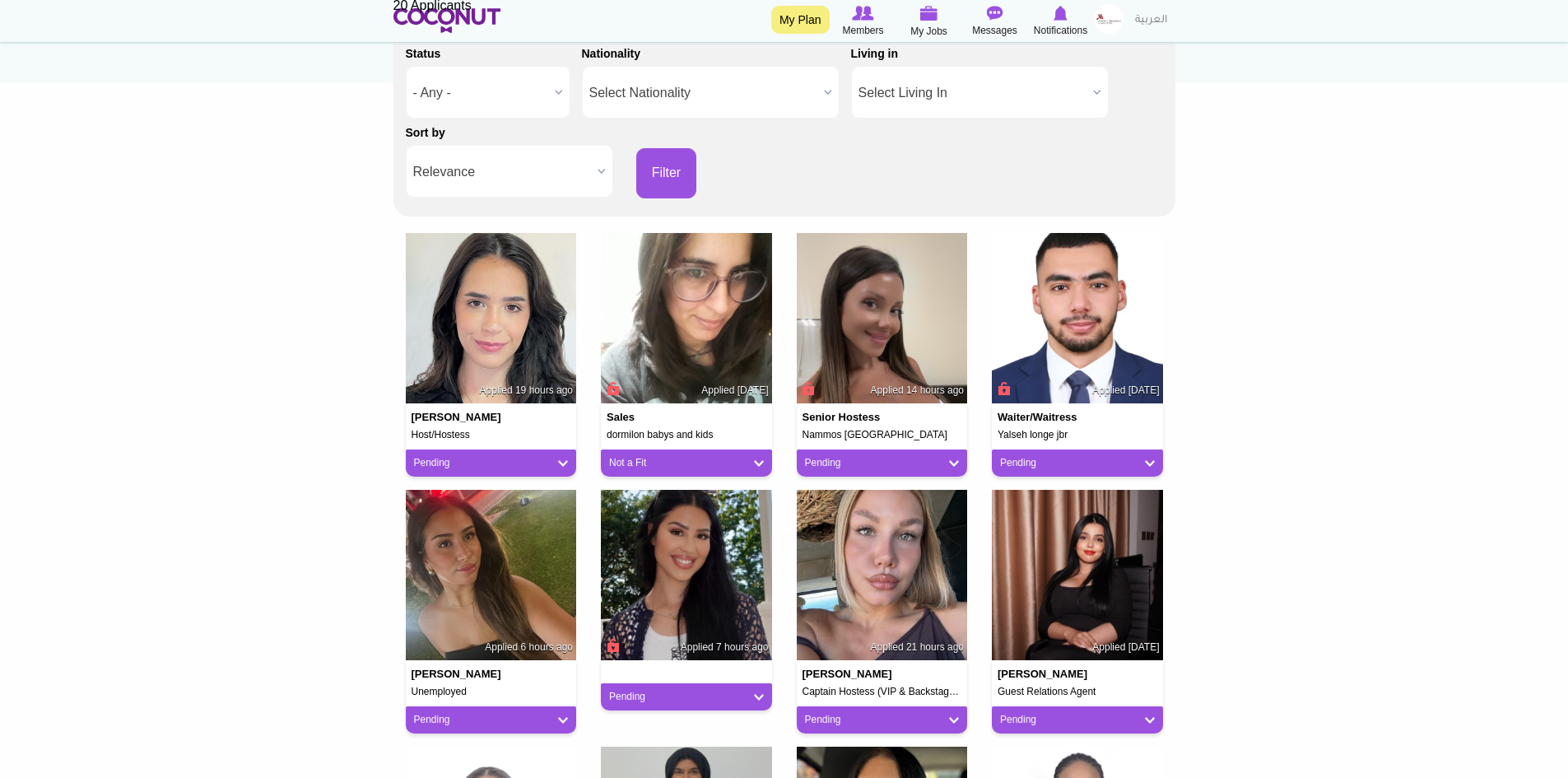
scroll to position [329, 0]
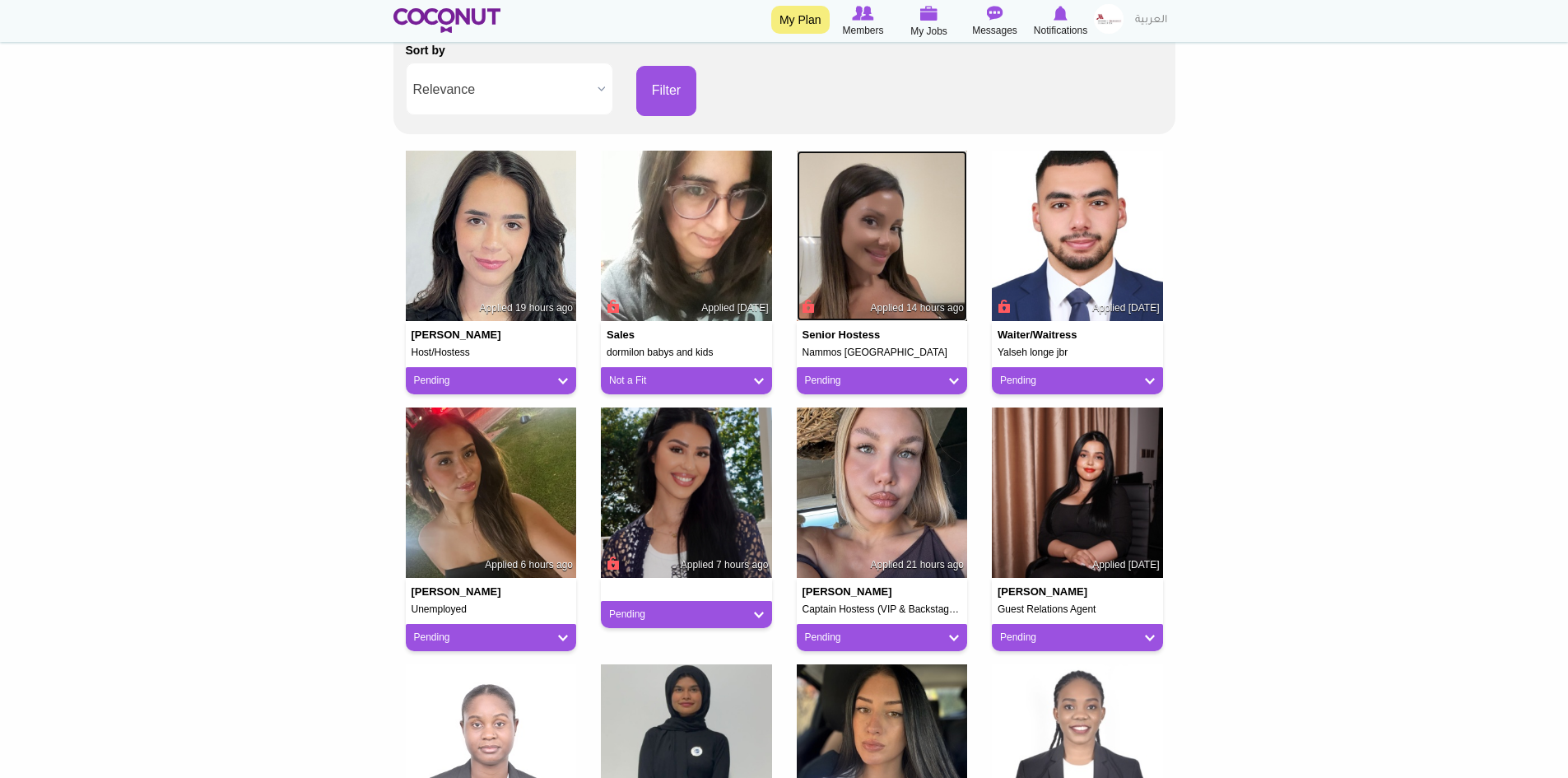
click at [872, 267] on img at bounding box center [882, 236] width 171 height 171
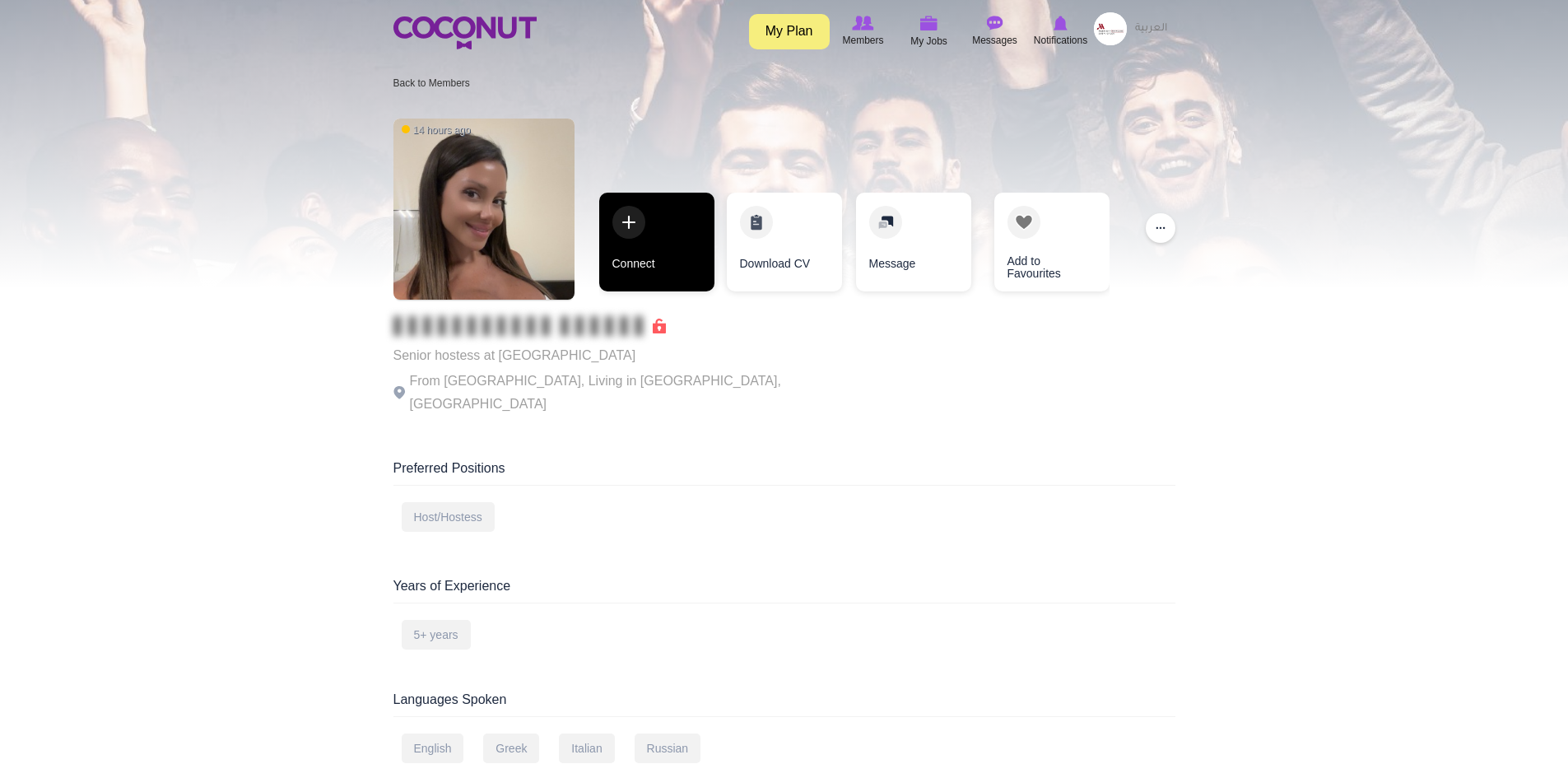
click at [663, 269] on link "Connect" at bounding box center [657, 242] width 116 height 98
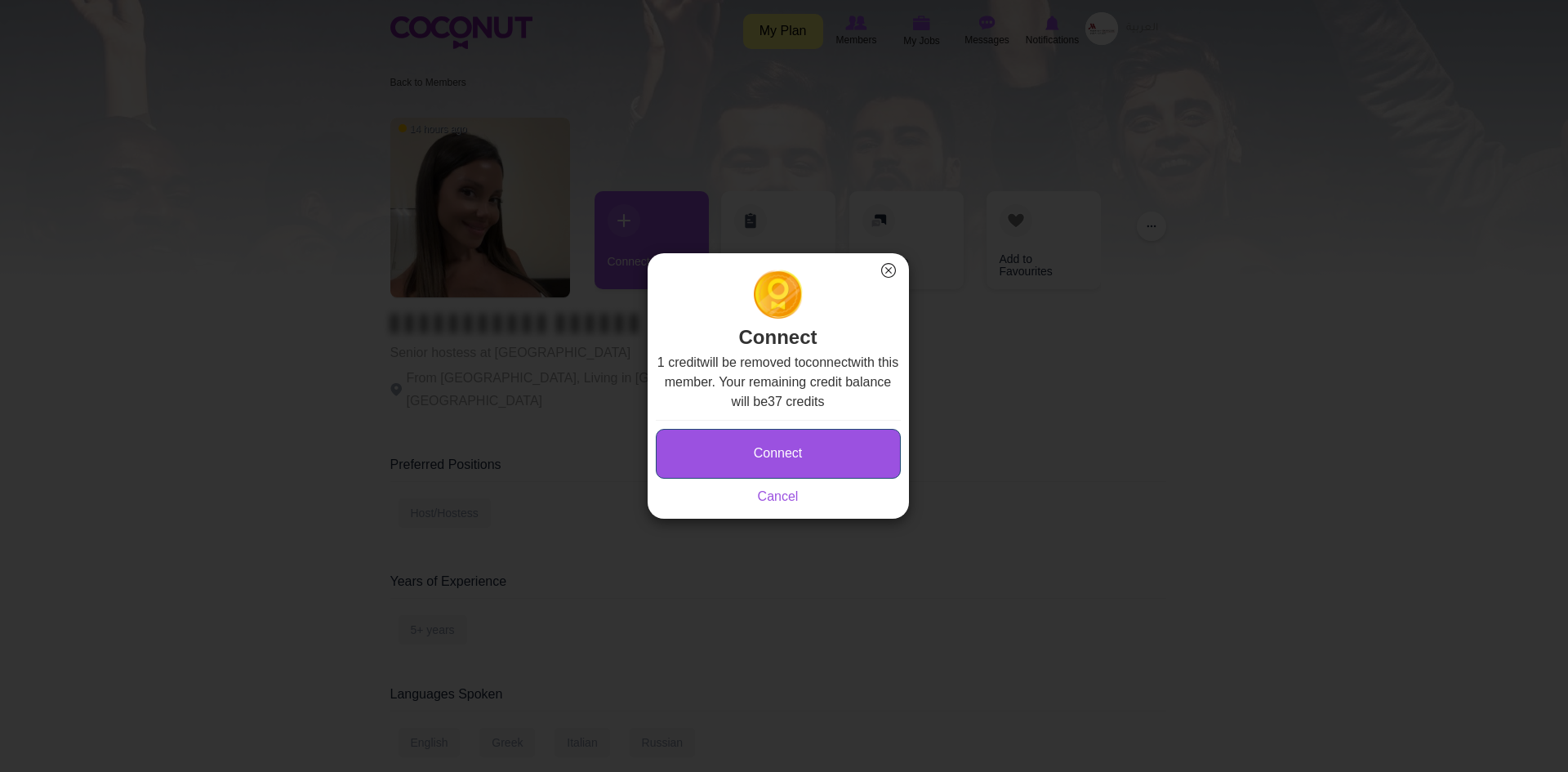
click at [738, 448] on button "Connect" at bounding box center [778, 454] width 245 height 50
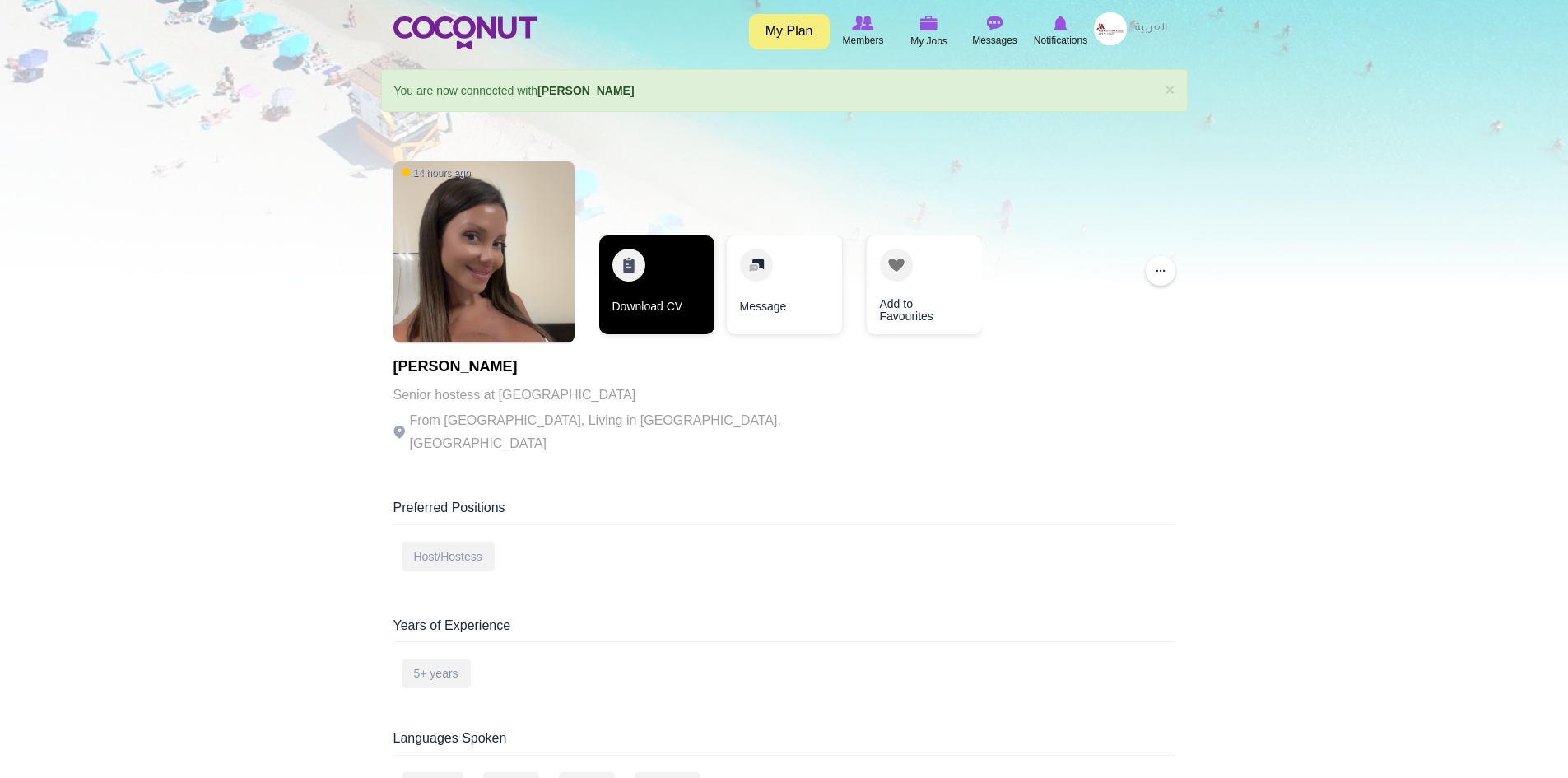
click at [654, 298] on link "Download CV" at bounding box center [657, 285] width 116 height 98
